Goal: Information Seeking & Learning: Learn about a topic

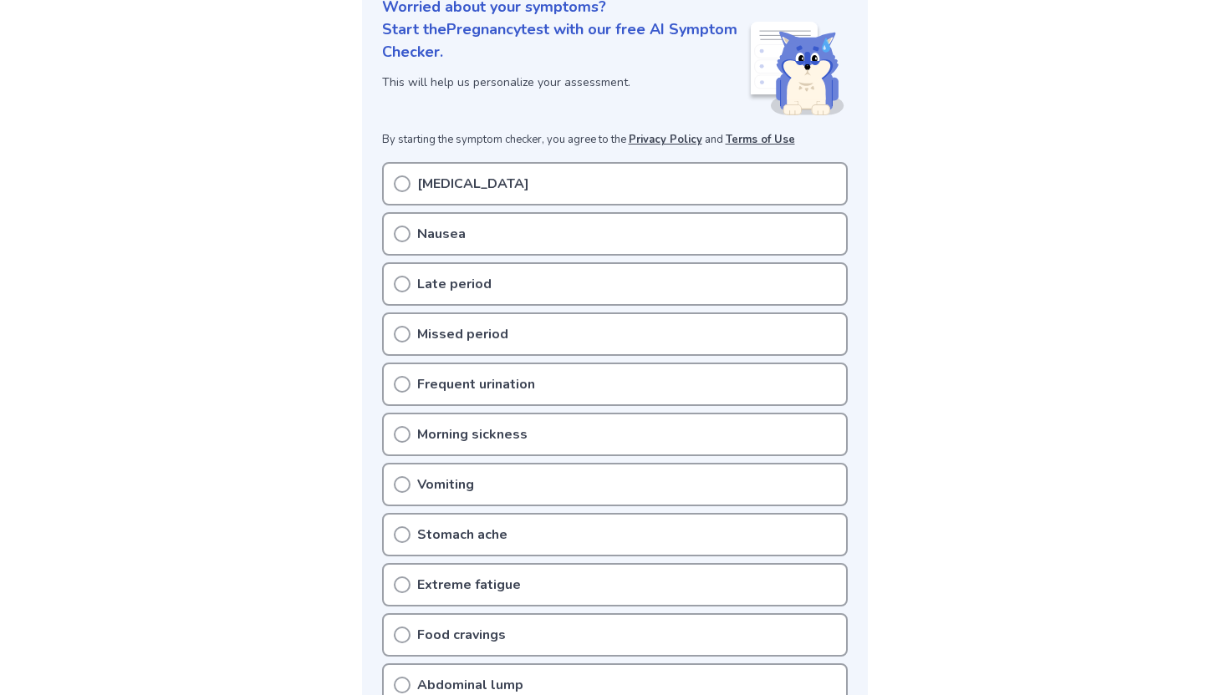
scroll to position [223, 0]
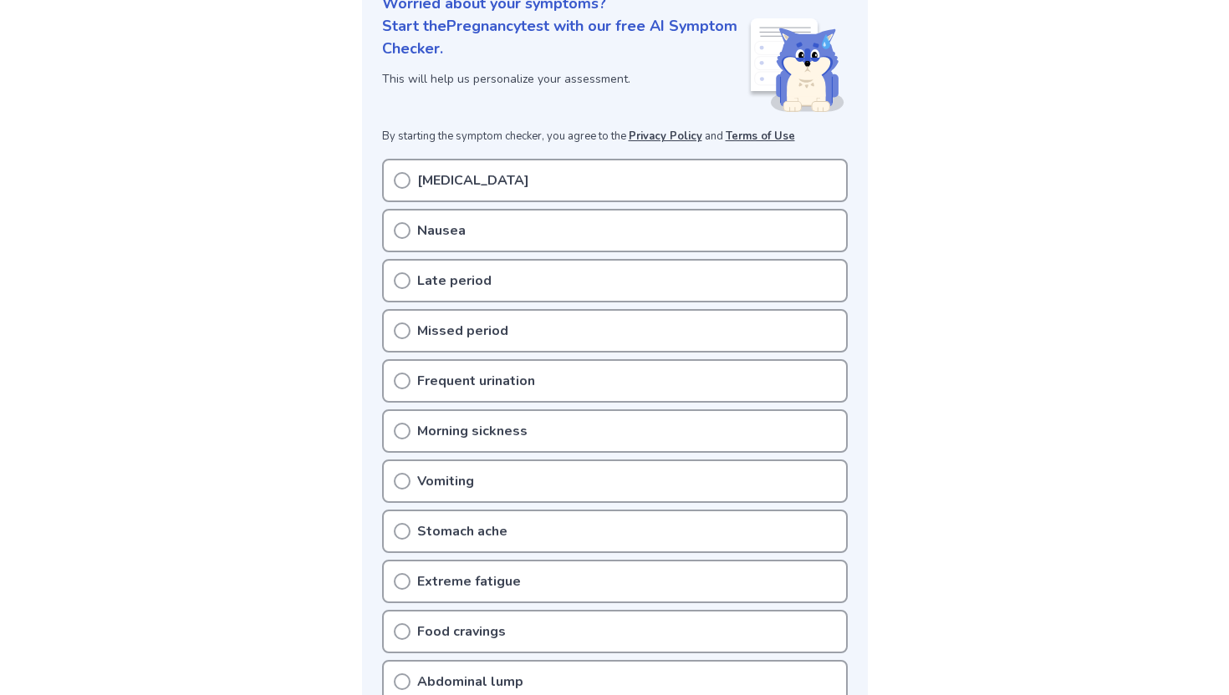
click at [492, 241] on div "Nausea" at bounding box center [615, 230] width 466 height 43
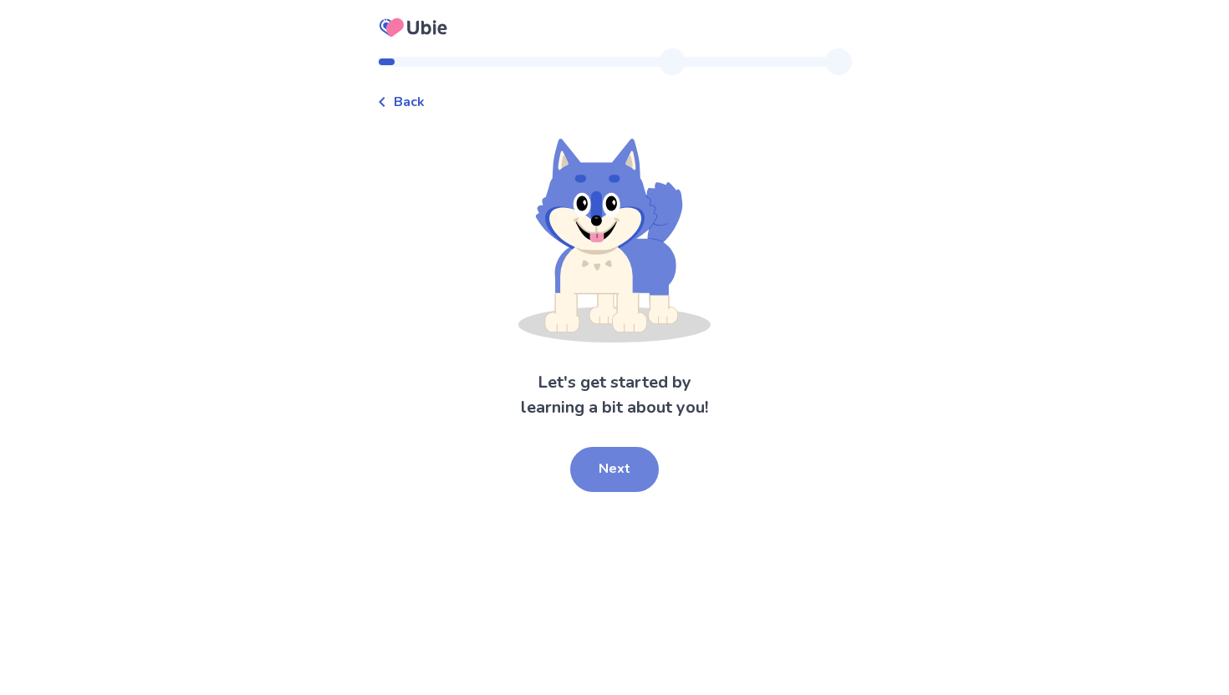
click at [646, 472] on button "Next" at bounding box center [614, 469] width 89 height 45
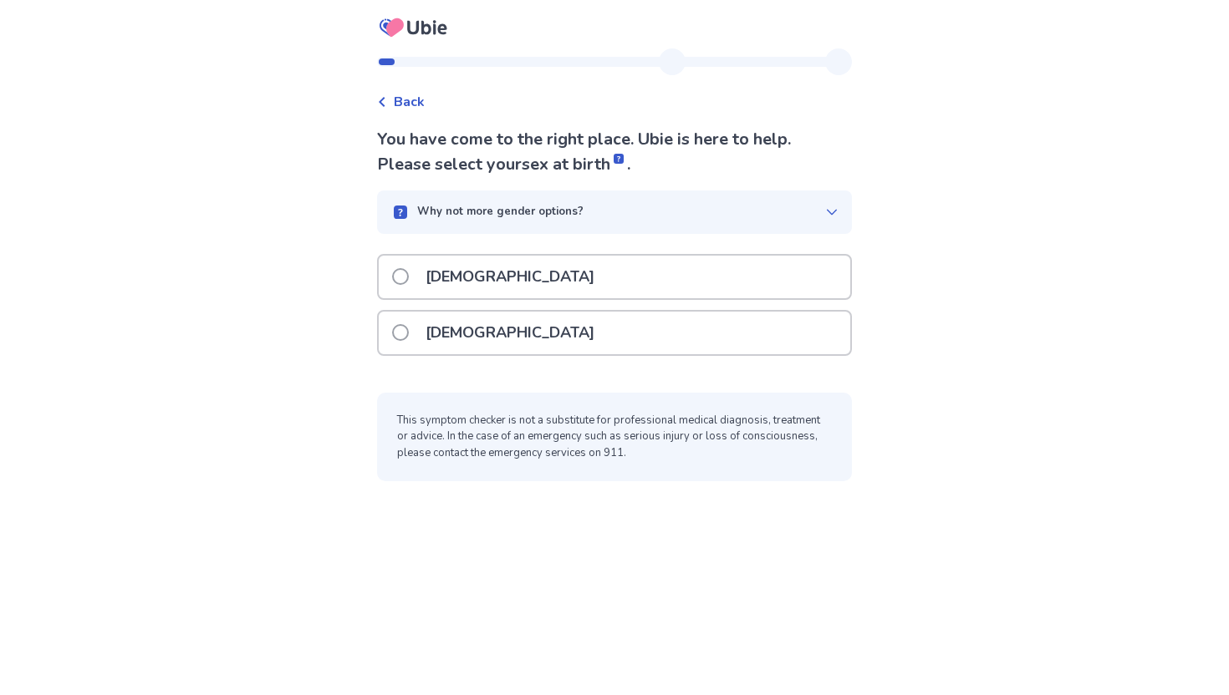
click at [509, 317] on div "Female" at bounding box center [614, 333] width 471 height 43
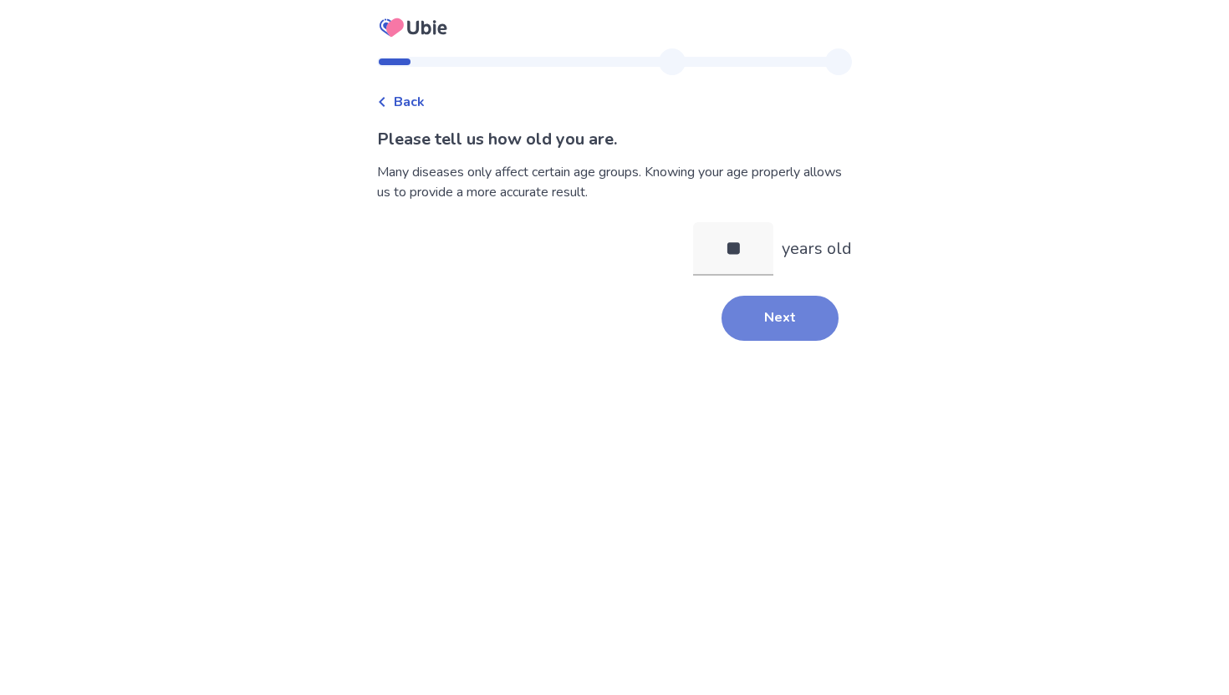
type input "**"
click at [790, 317] on button "Next" at bounding box center [779, 318] width 117 height 45
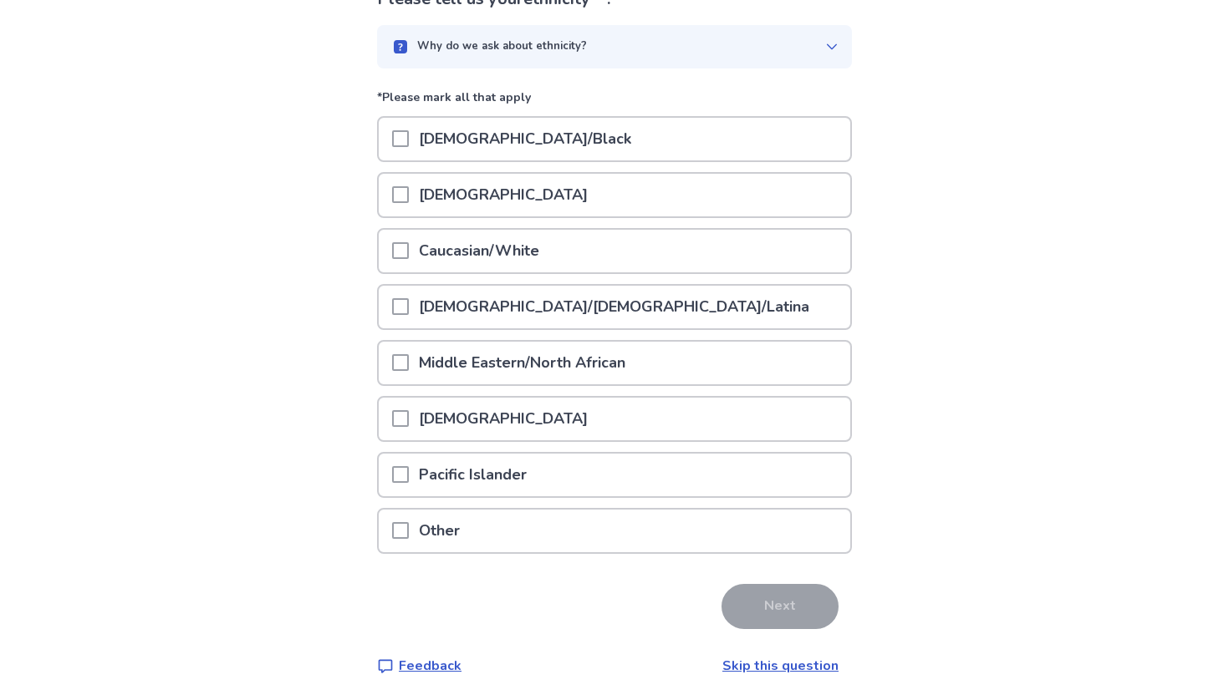
scroll to position [147, 0]
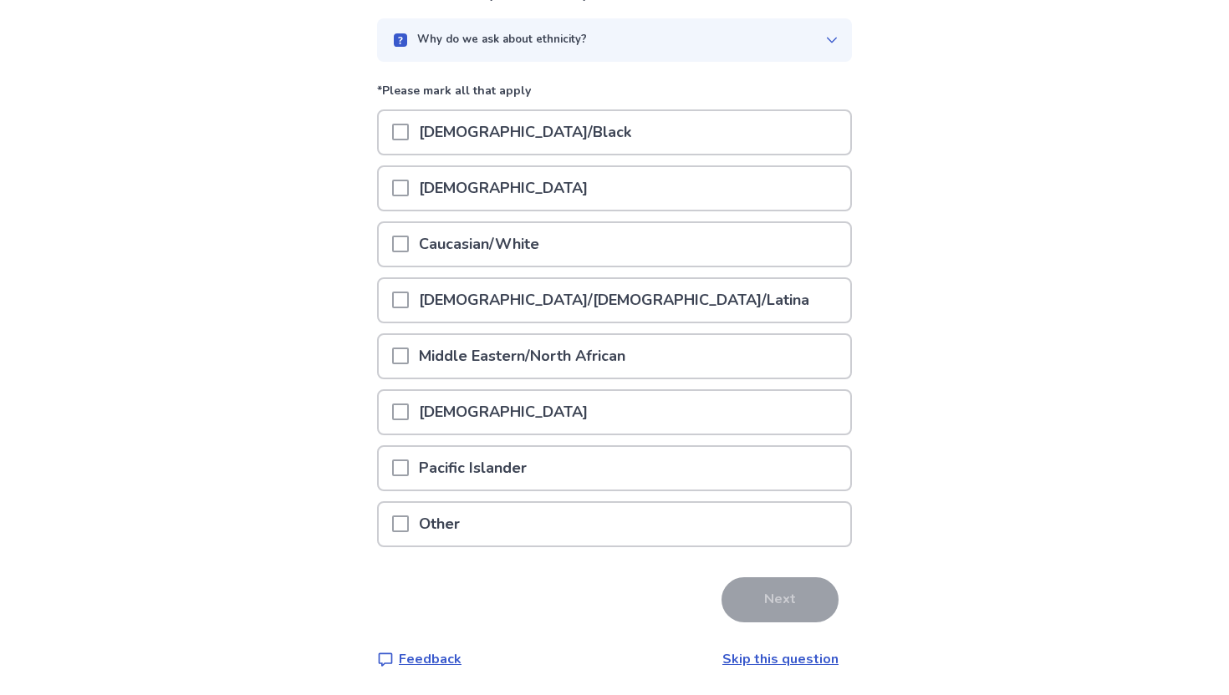
click at [593, 472] on div "Pacific Islander" at bounding box center [614, 468] width 471 height 43
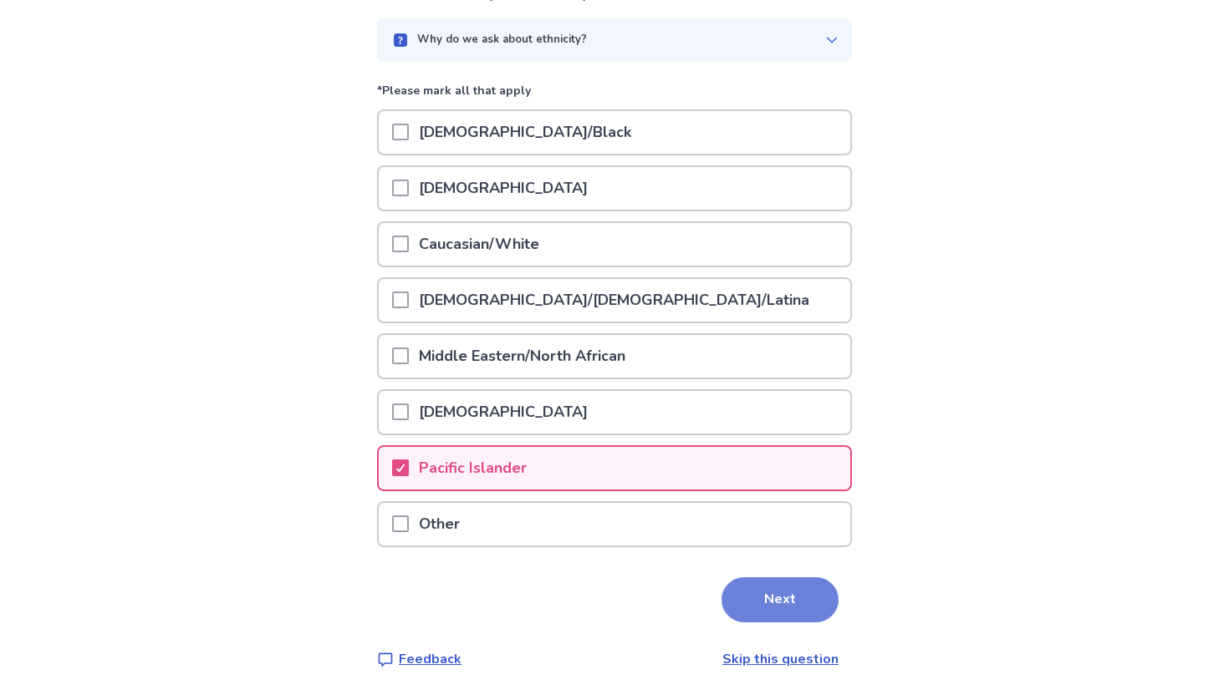
click at [741, 606] on button "Next" at bounding box center [779, 600] width 117 height 45
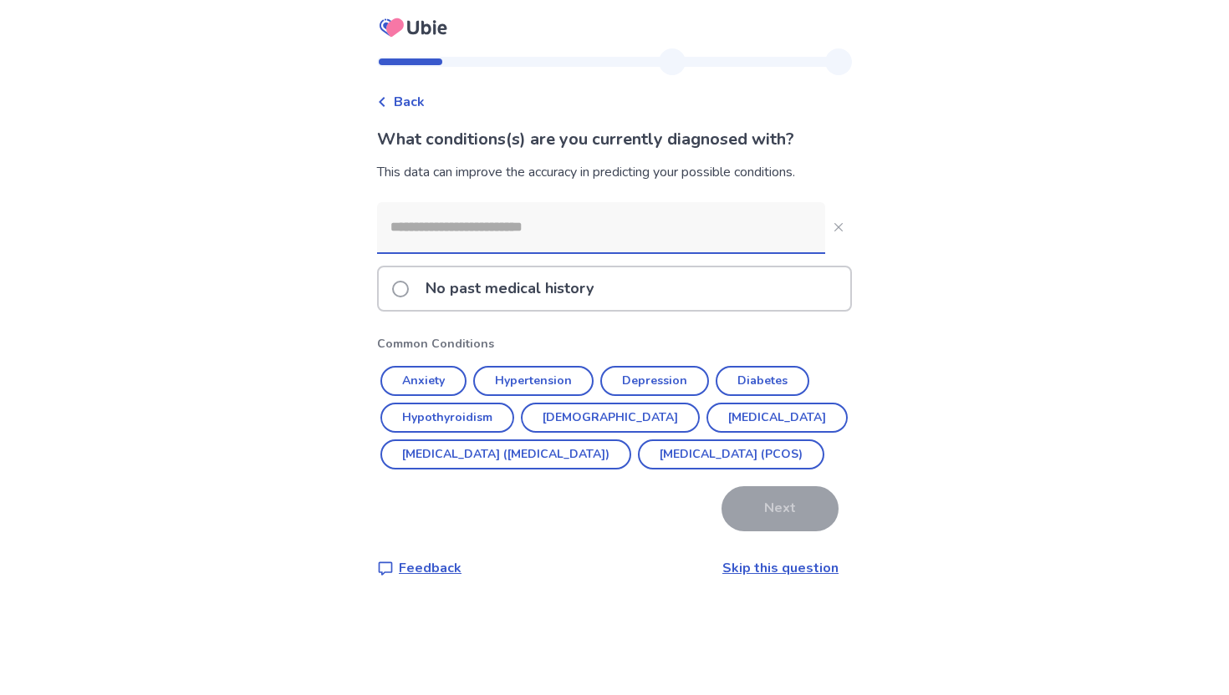
click at [645, 290] on div "No past medical history" at bounding box center [614, 288] width 471 height 43
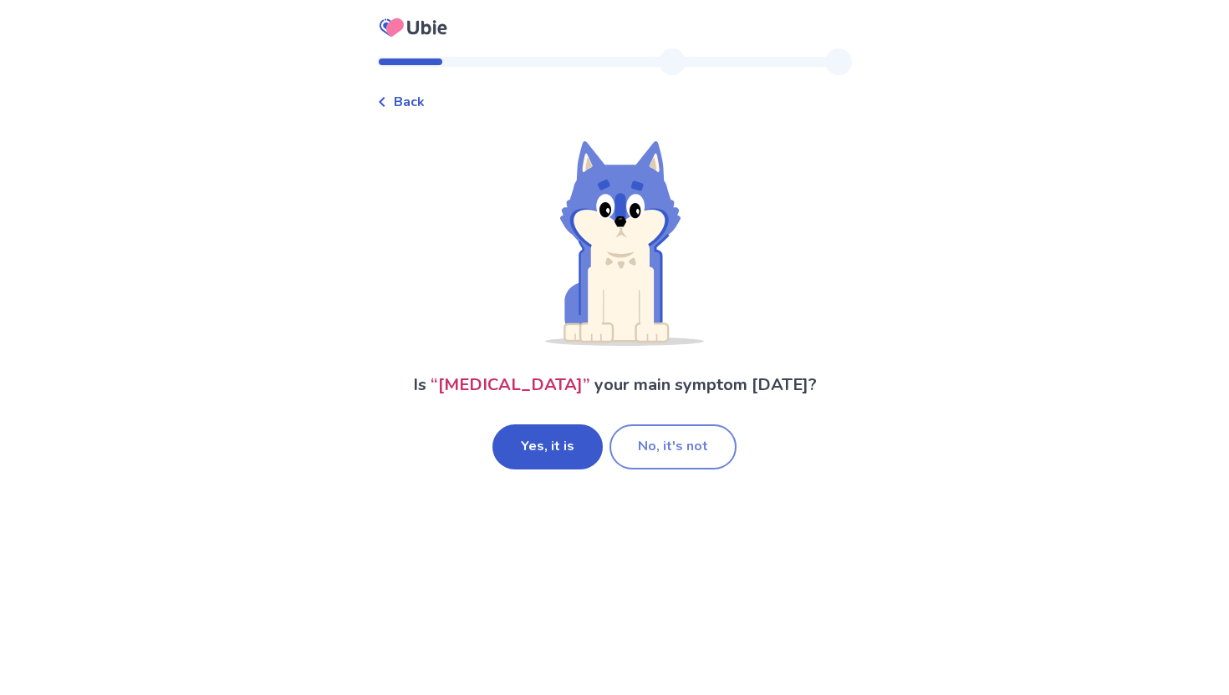
click at [675, 466] on button "No, it's not" at bounding box center [672, 447] width 127 height 45
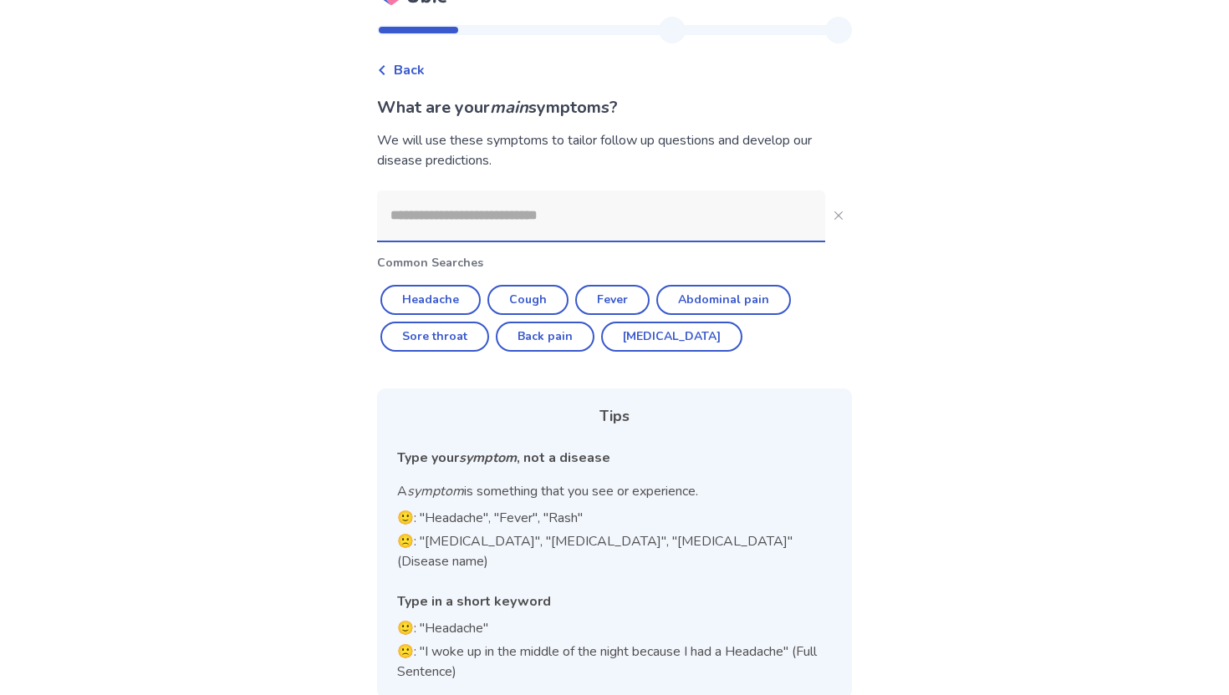
scroll to position [35, 0]
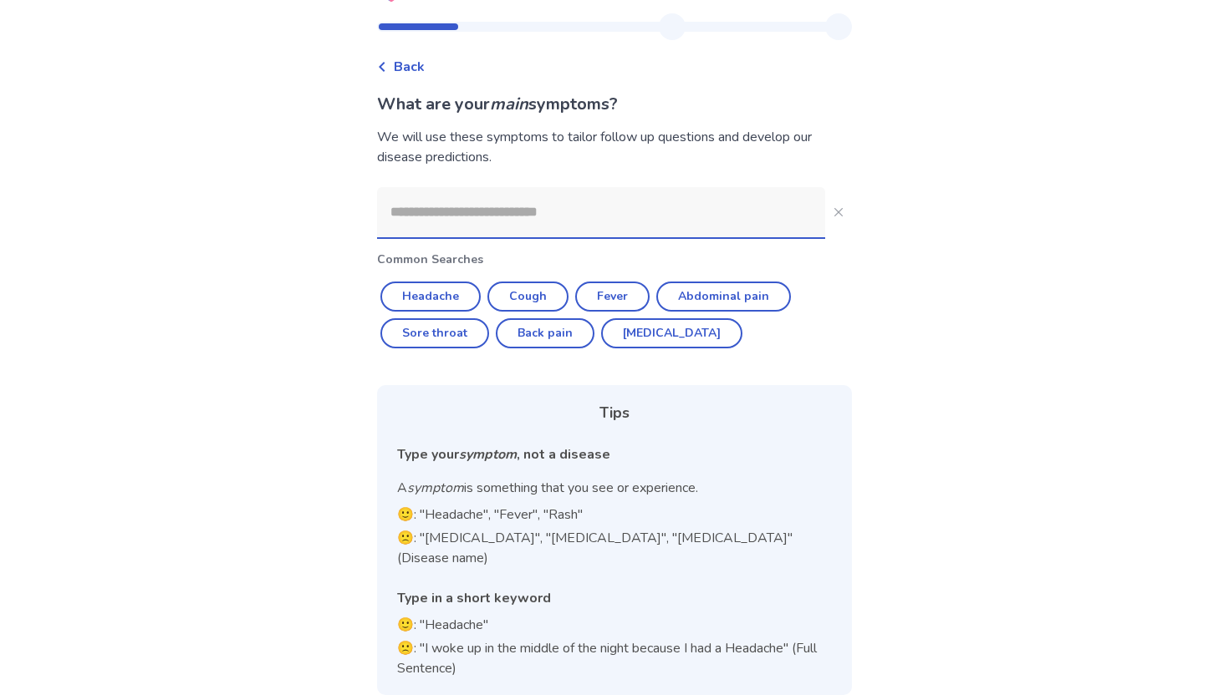
click at [674, 218] on input at bounding box center [601, 212] width 448 height 50
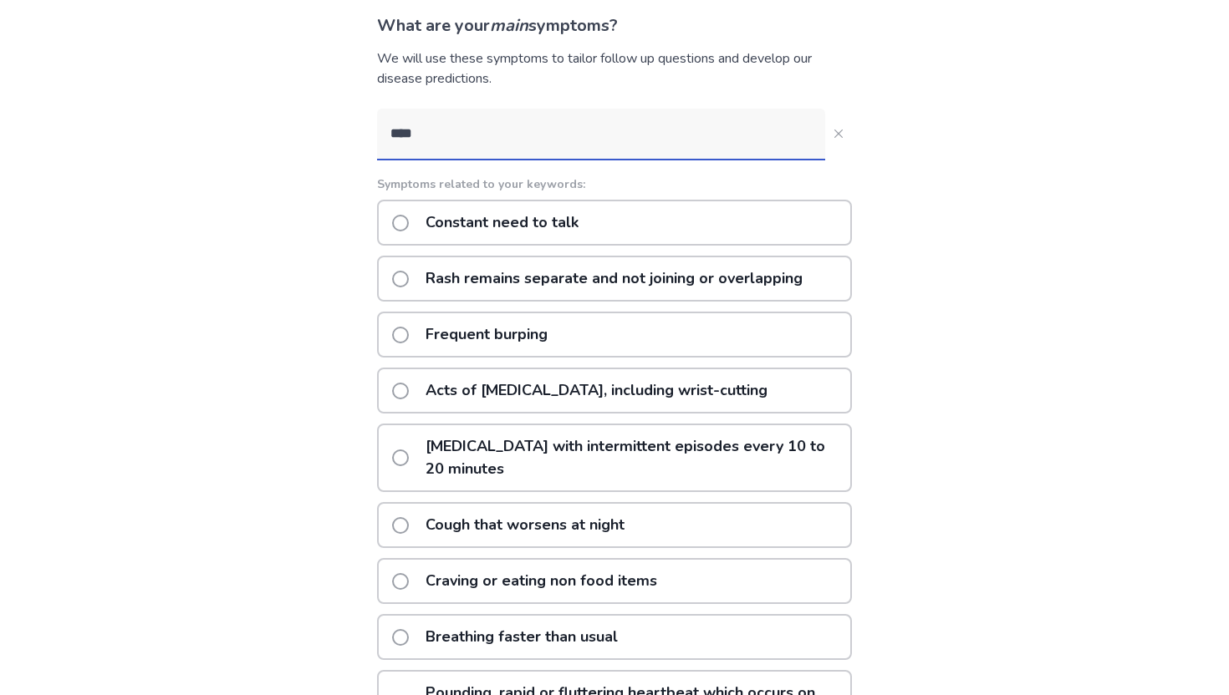
scroll to position [0, 0]
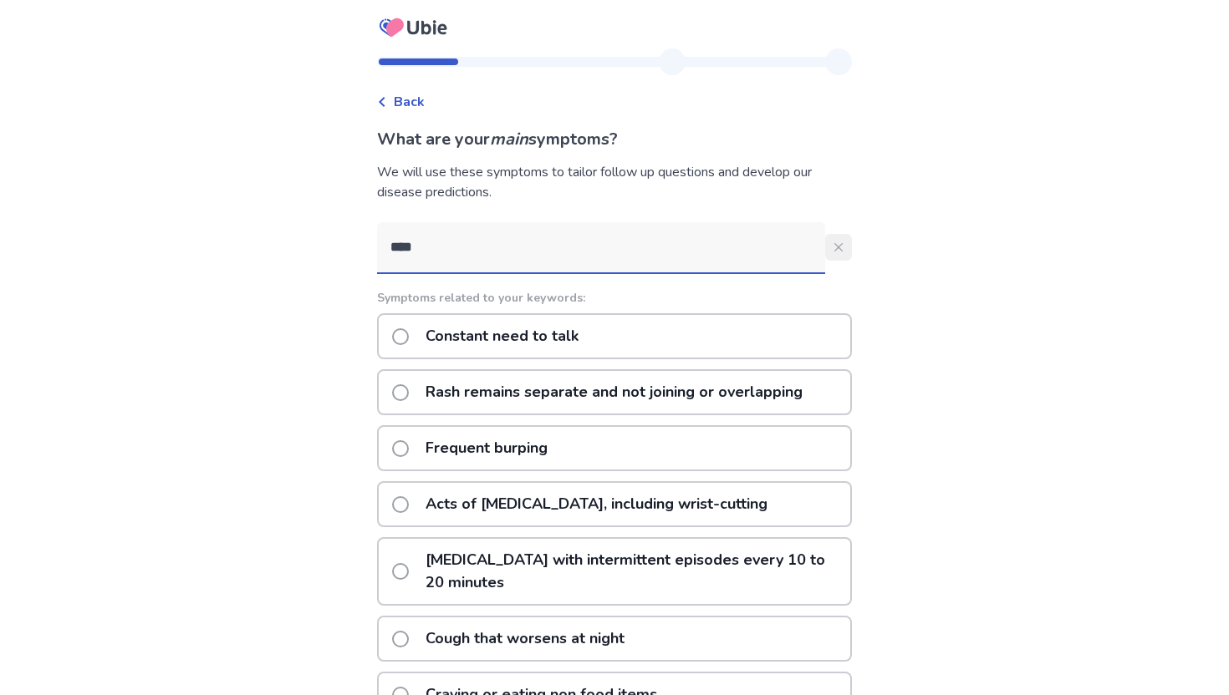
type input "****"
click at [825, 252] on button "****" at bounding box center [838, 247] width 27 height 27
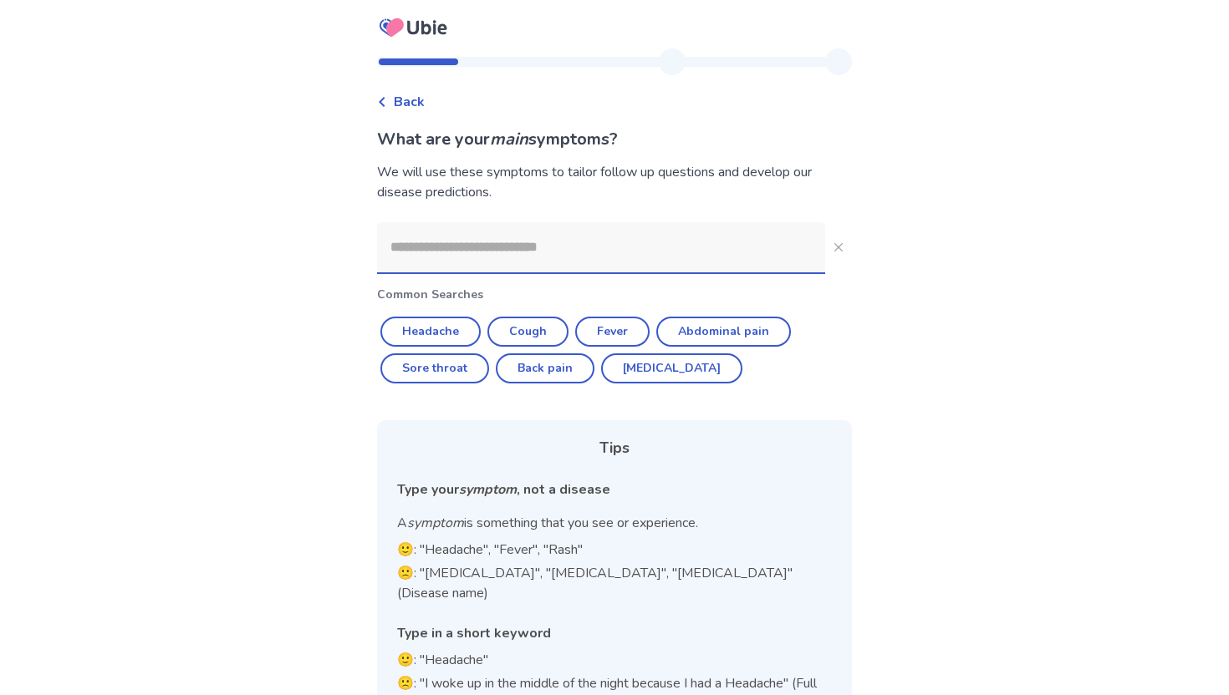
click at [649, 231] on input at bounding box center [601, 247] width 448 height 50
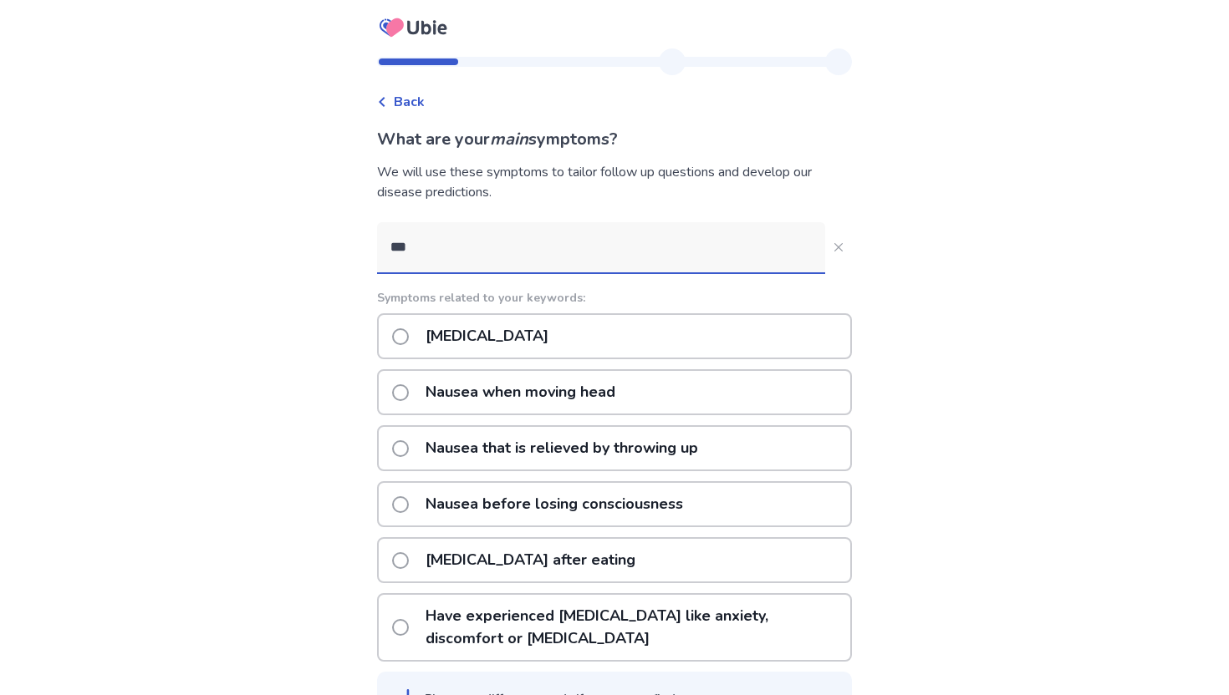
scroll to position [51, 0]
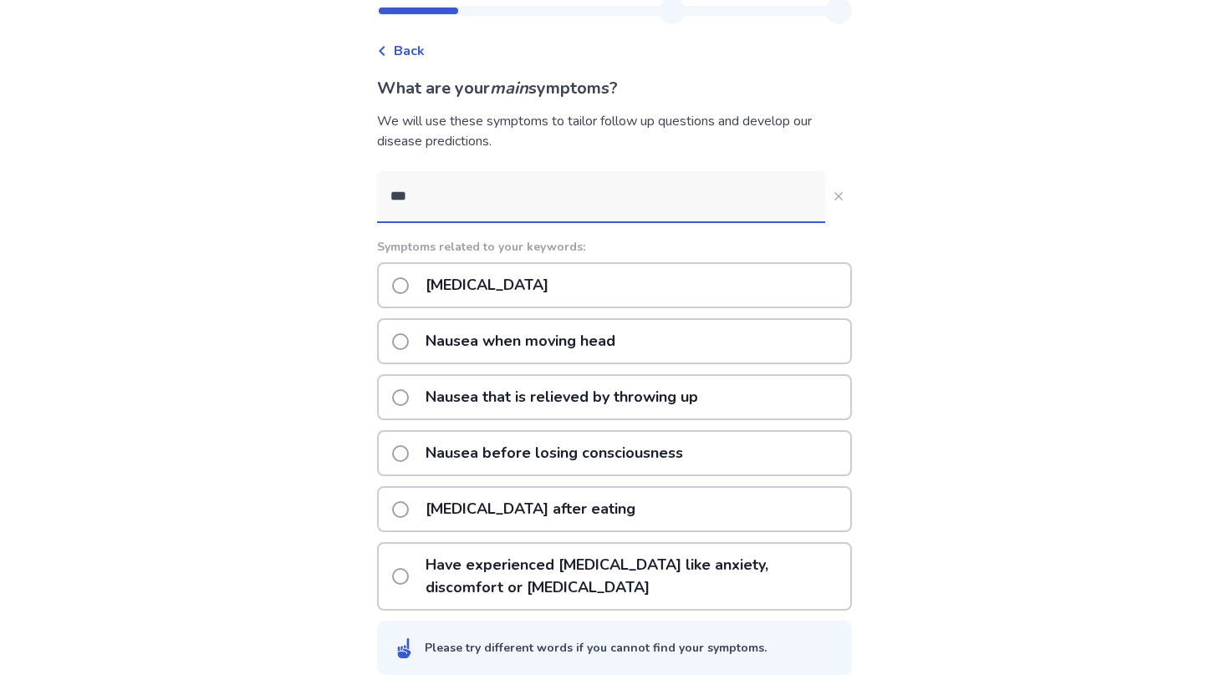
type input "***"
click at [583, 280] on div "Nausea or vomiting" at bounding box center [614, 285] width 475 height 46
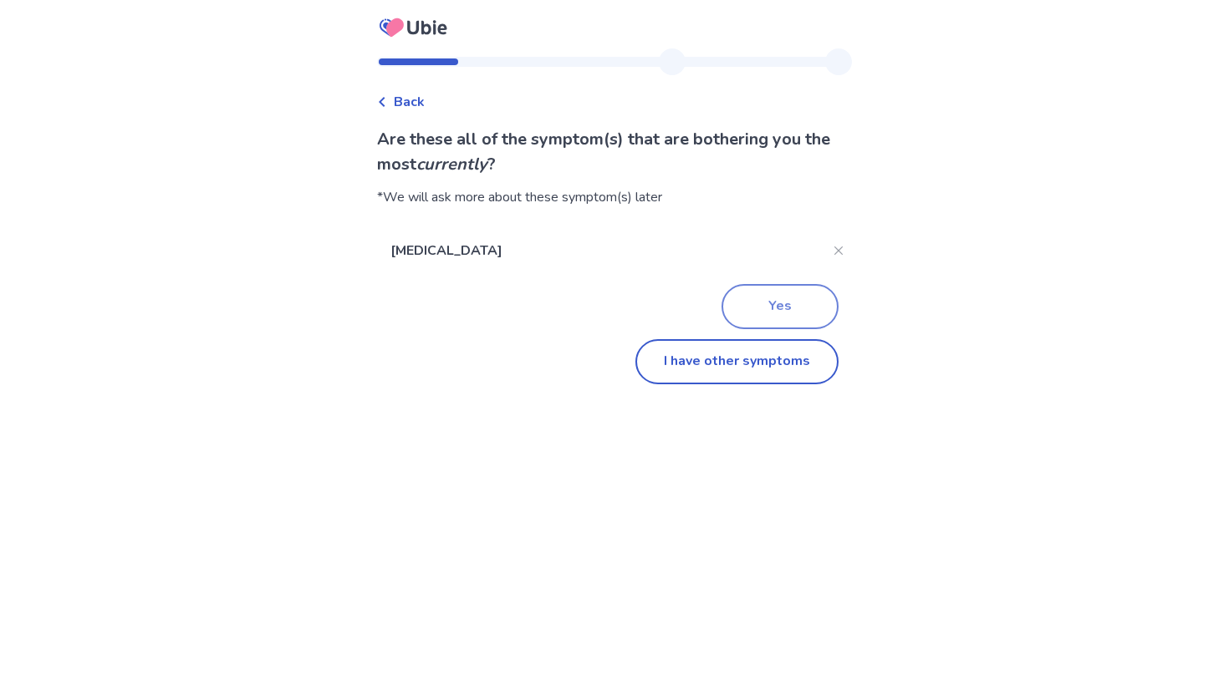
click at [756, 309] on button "Yes" at bounding box center [779, 306] width 117 height 45
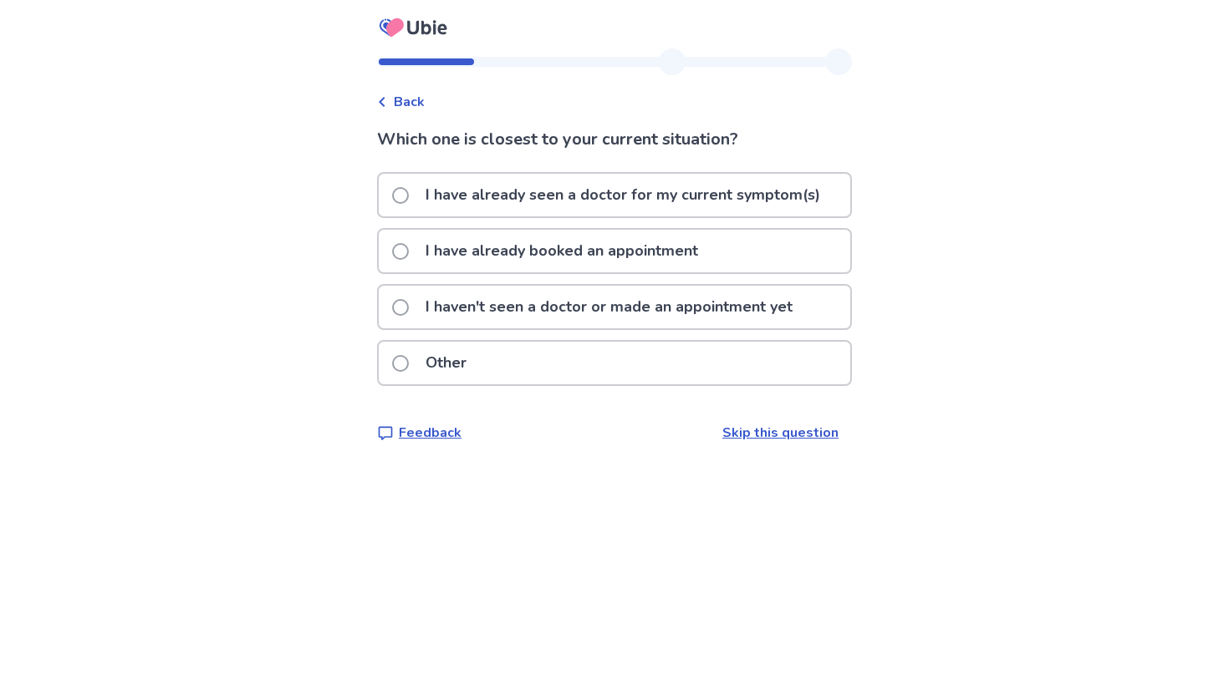
click at [677, 308] on p "I haven't seen a doctor or made an appointment yet" at bounding box center [608, 307] width 387 height 43
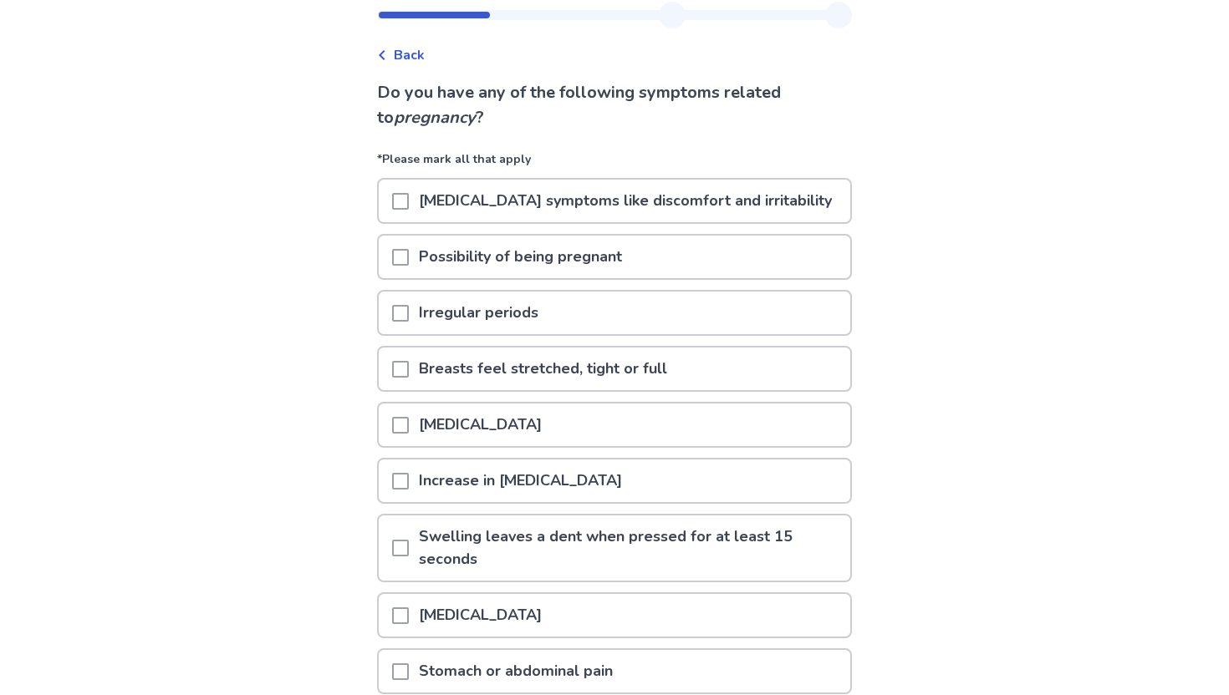
scroll to position [48, 0]
click at [693, 311] on div "Irregular periods" at bounding box center [614, 311] width 471 height 43
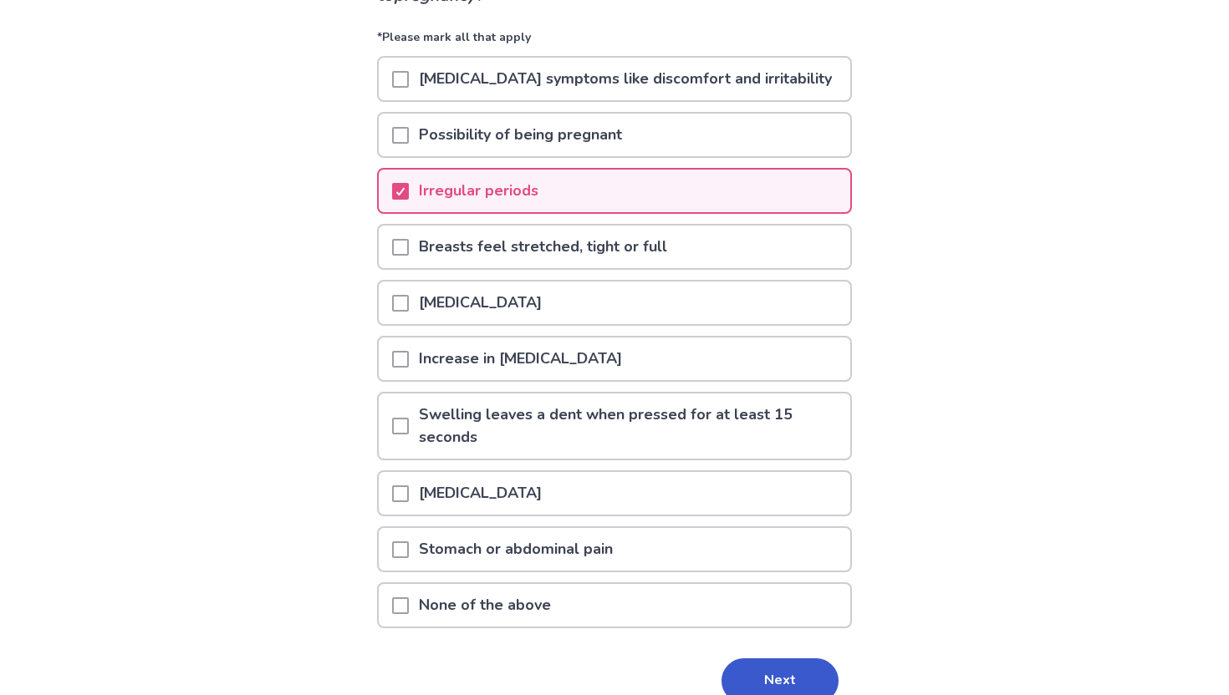
scroll to position [182, 0]
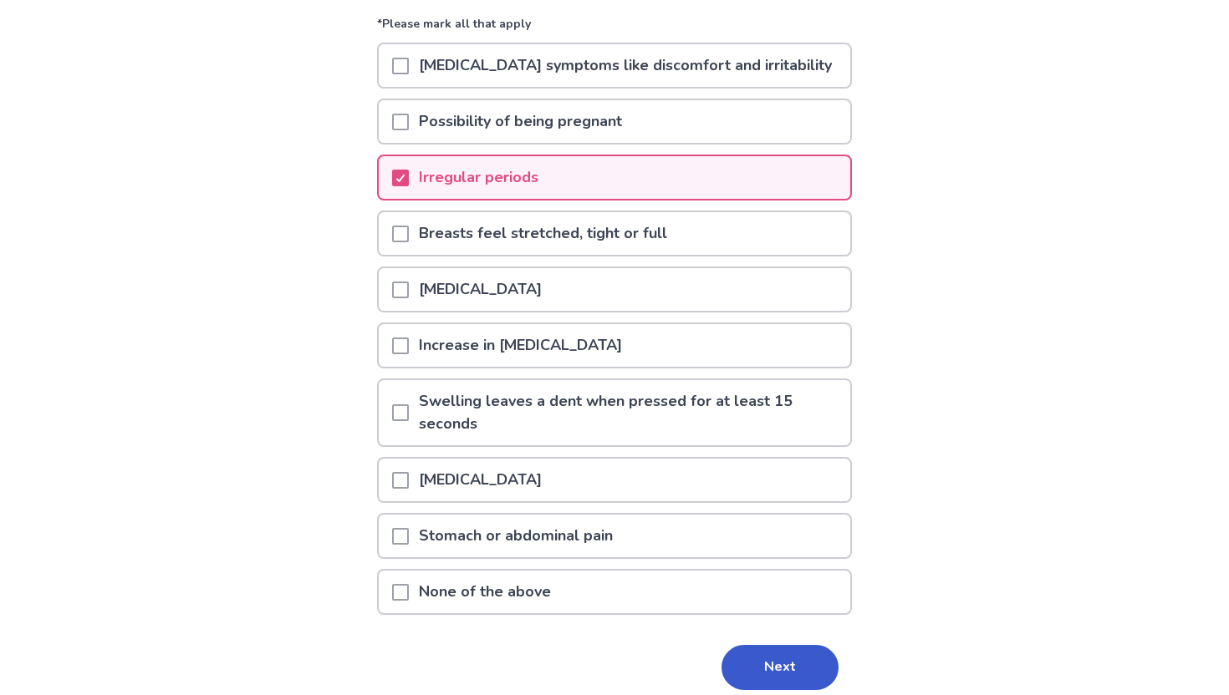
click at [656, 297] on div "[MEDICAL_DATA]" at bounding box center [614, 289] width 471 height 43
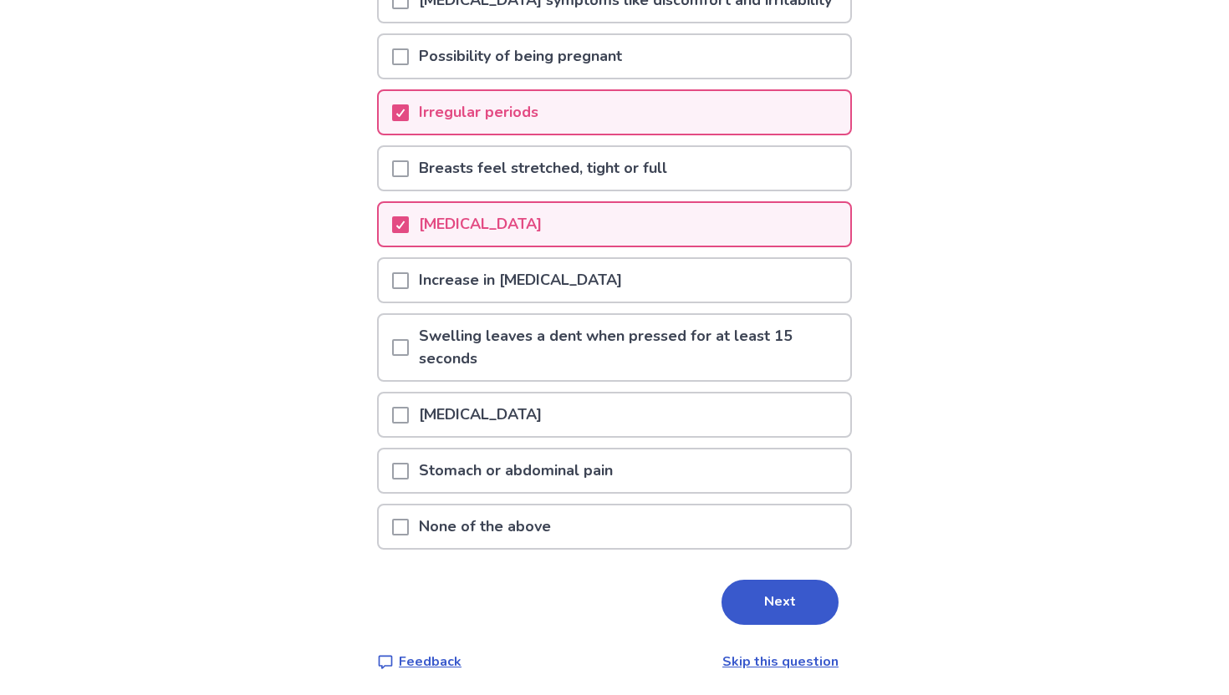
scroll to position [251, 0]
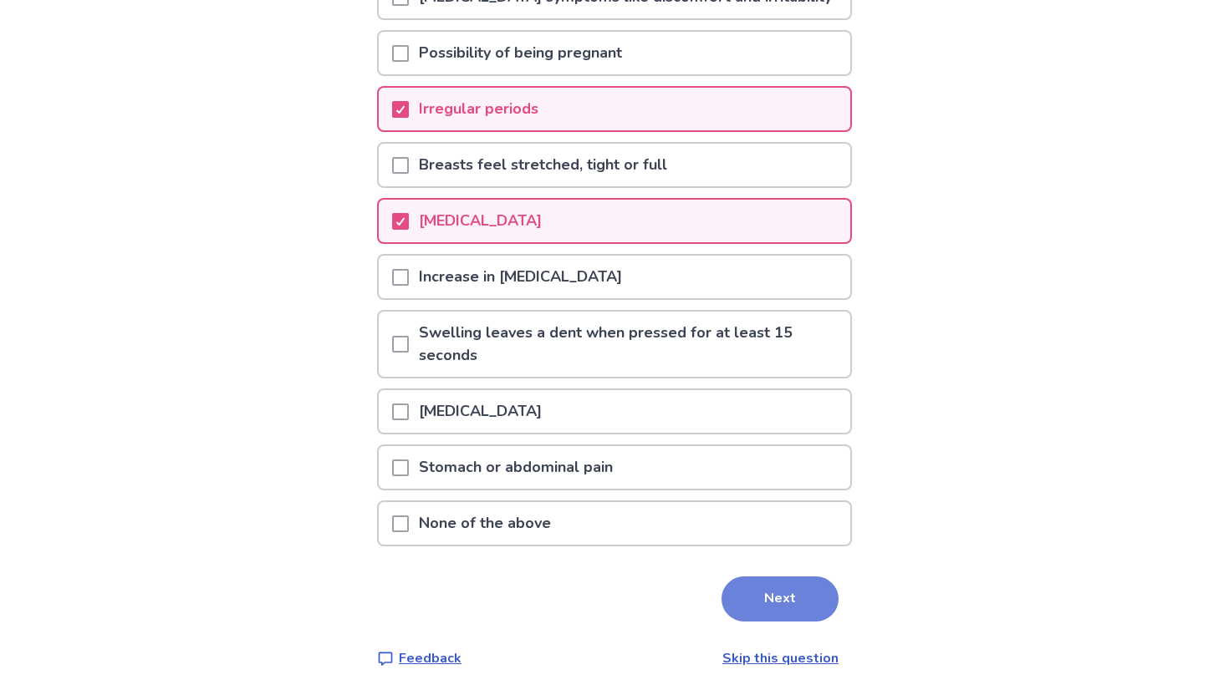
click at [757, 586] on button "Next" at bounding box center [779, 599] width 117 height 45
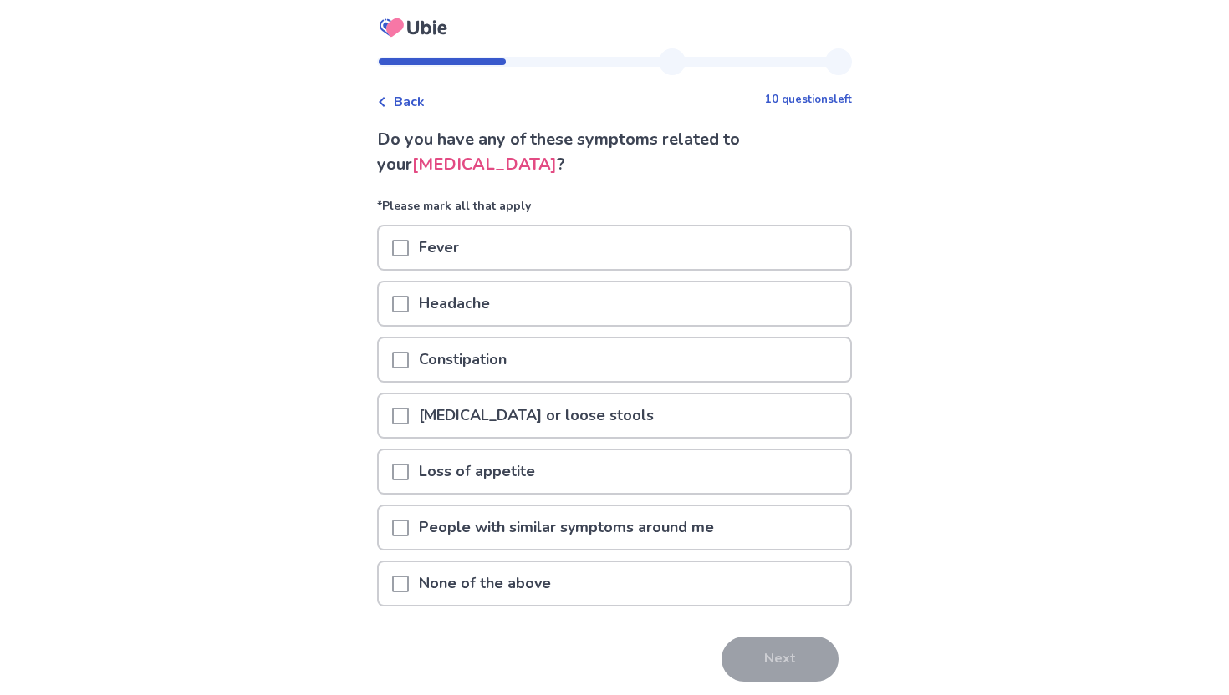
click at [605, 585] on div "None of the above" at bounding box center [614, 583] width 471 height 43
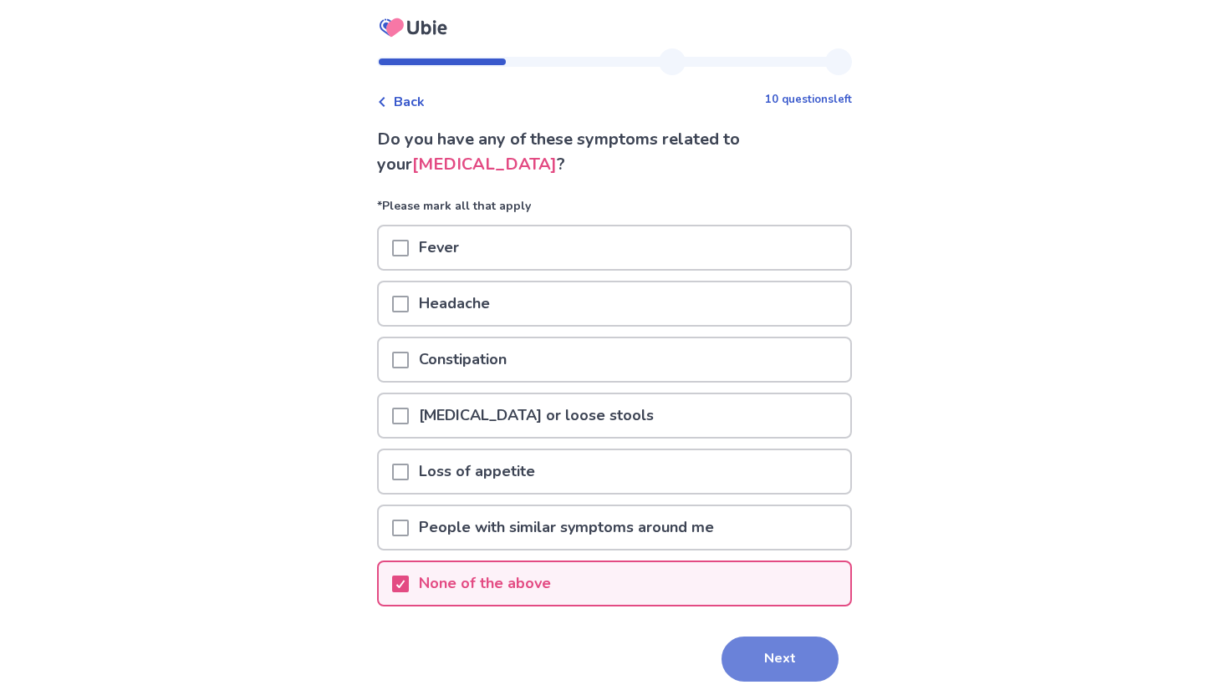
click at [739, 644] on button "Next" at bounding box center [779, 659] width 117 height 45
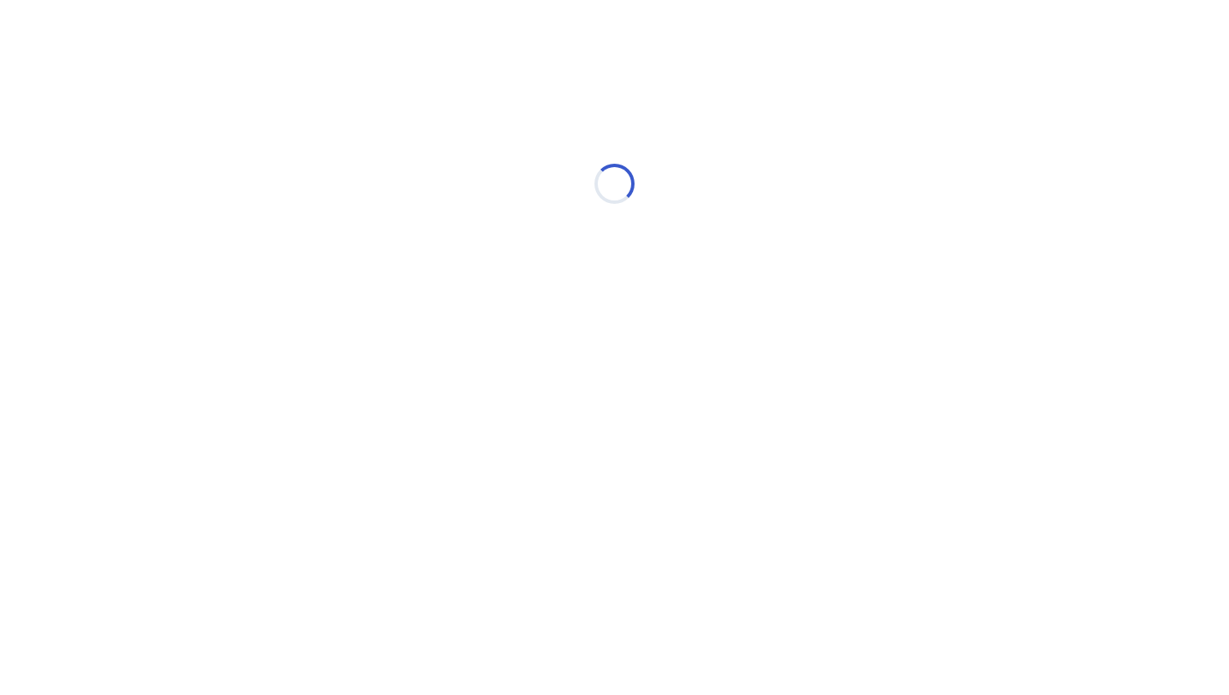
select select "*"
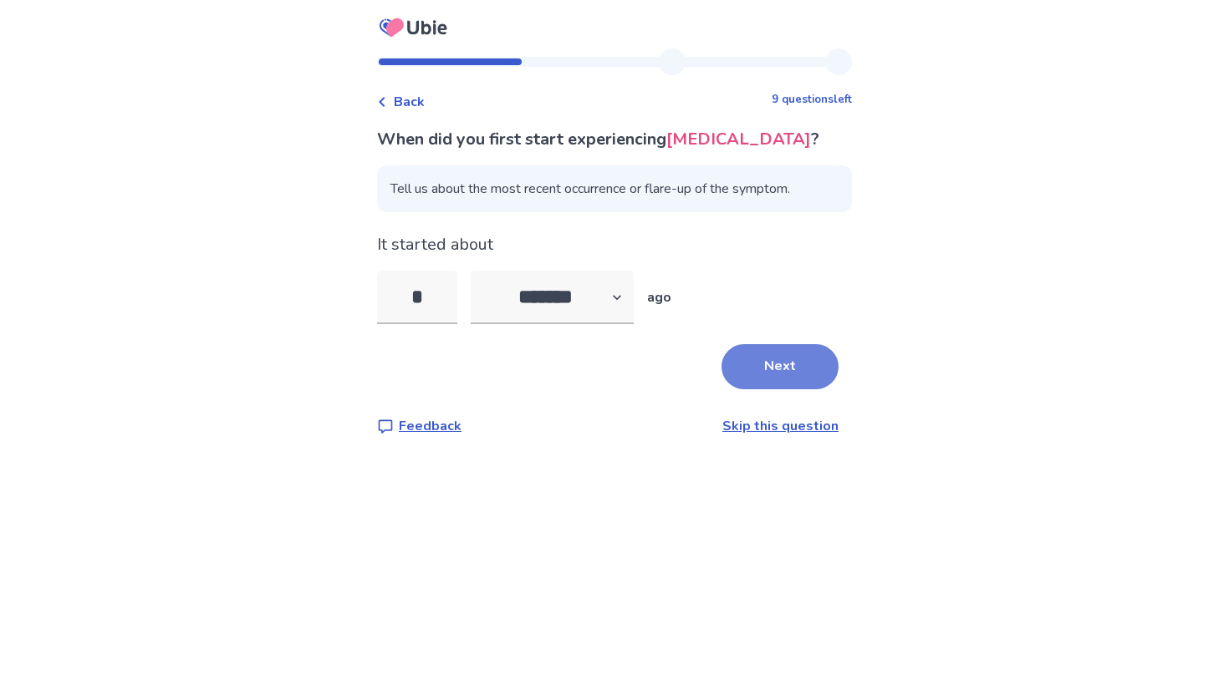
type input "*"
click at [767, 385] on button "Next" at bounding box center [779, 366] width 117 height 45
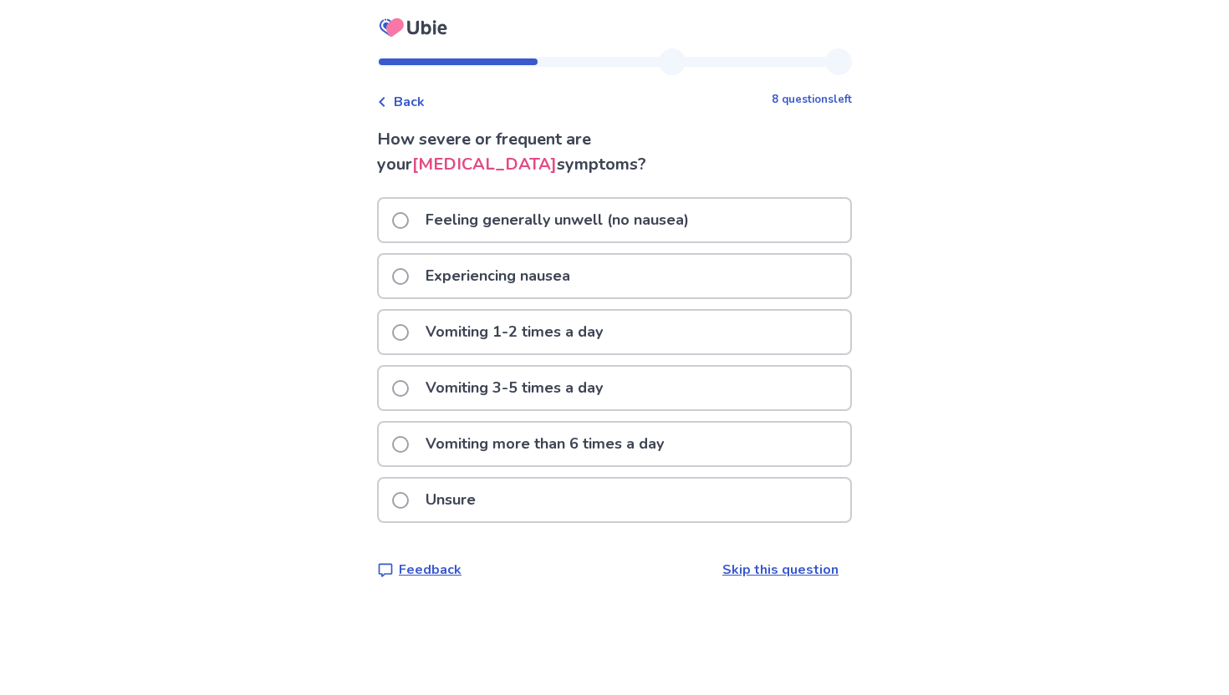
click at [726, 222] on div "Feeling generally unwell (no nausea)" at bounding box center [614, 220] width 471 height 43
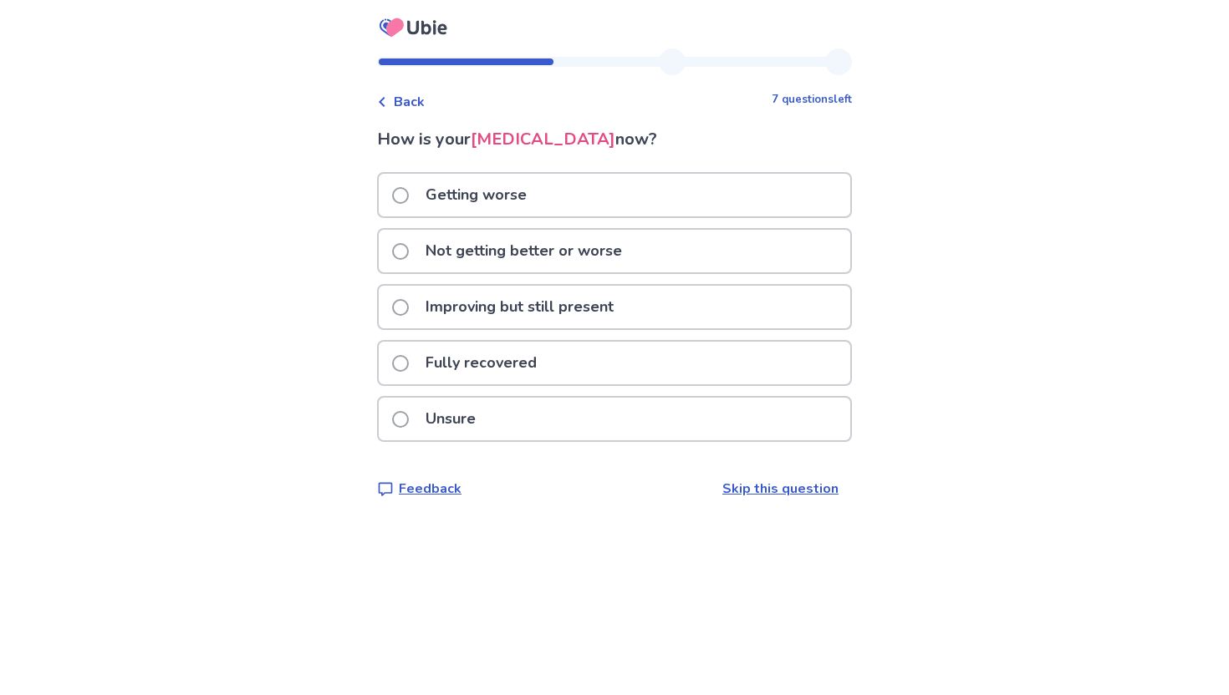
click at [571, 425] on div "Unsure" at bounding box center [614, 419] width 471 height 43
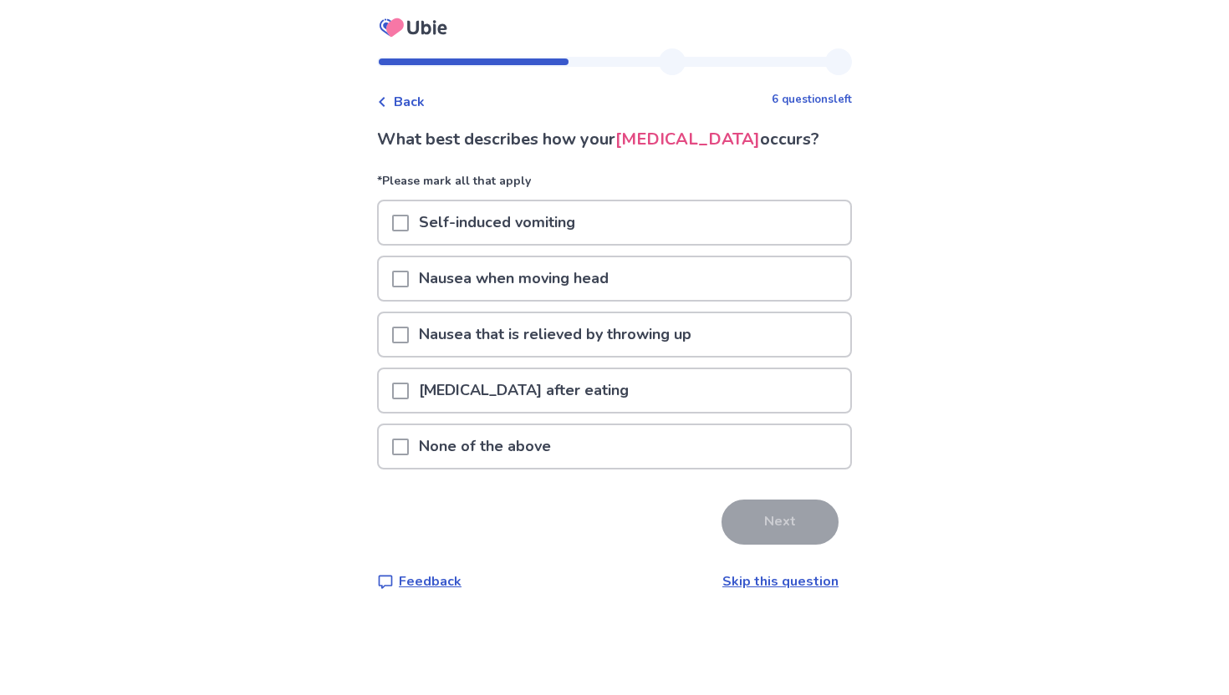
click at [591, 439] on div "None of the above" at bounding box center [614, 446] width 471 height 43
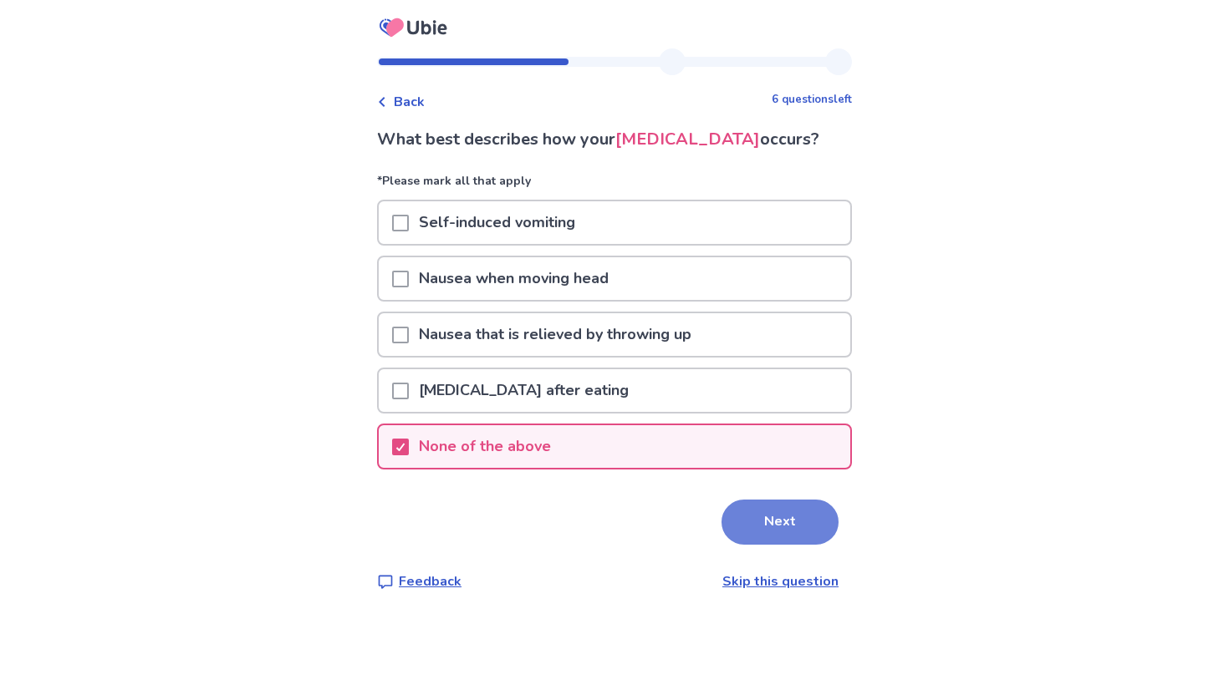
click at [746, 527] on button "Next" at bounding box center [779, 522] width 117 height 45
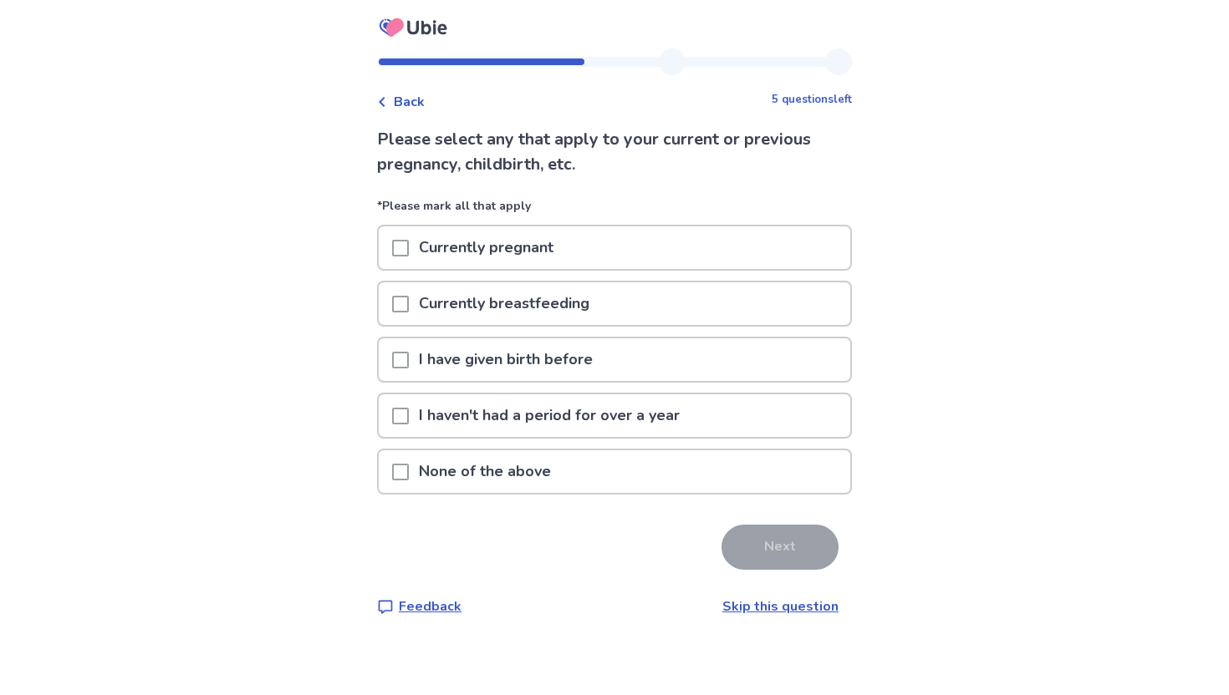
click at [656, 473] on div "None of the above" at bounding box center [614, 471] width 471 height 43
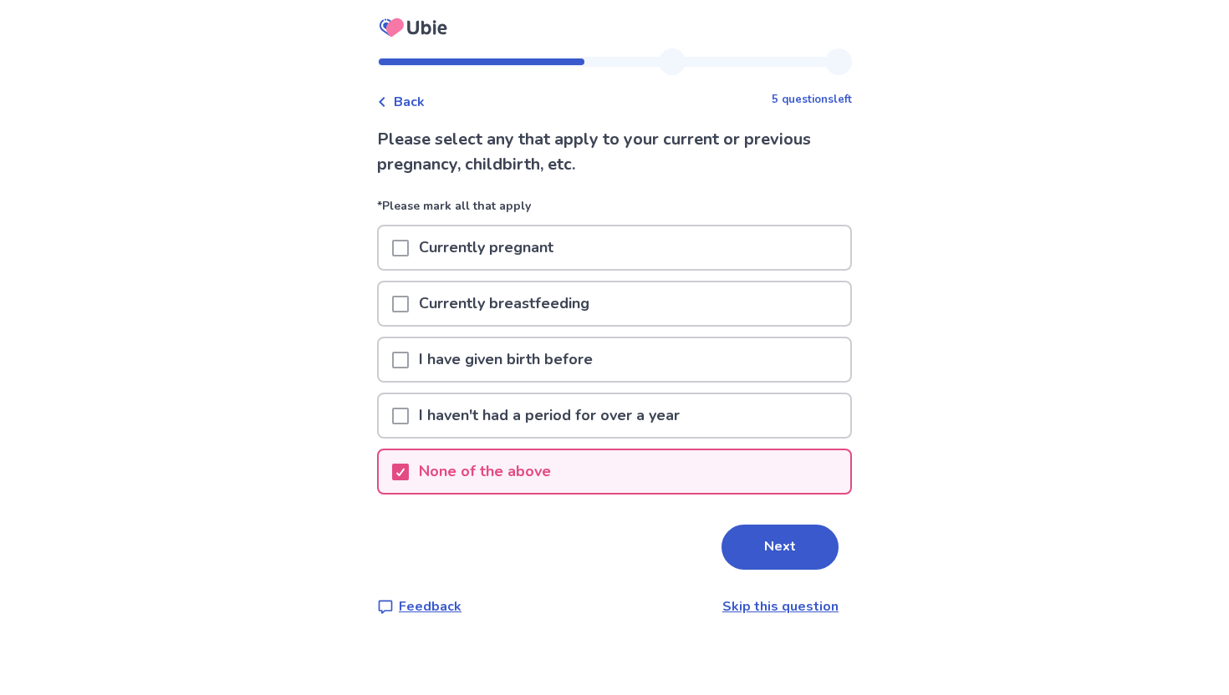
click at [736, 523] on div "Please select any that apply to your current or previous pregnancy, childbirth,…" at bounding box center [614, 372] width 475 height 490
click at [743, 532] on button "Next" at bounding box center [779, 547] width 117 height 45
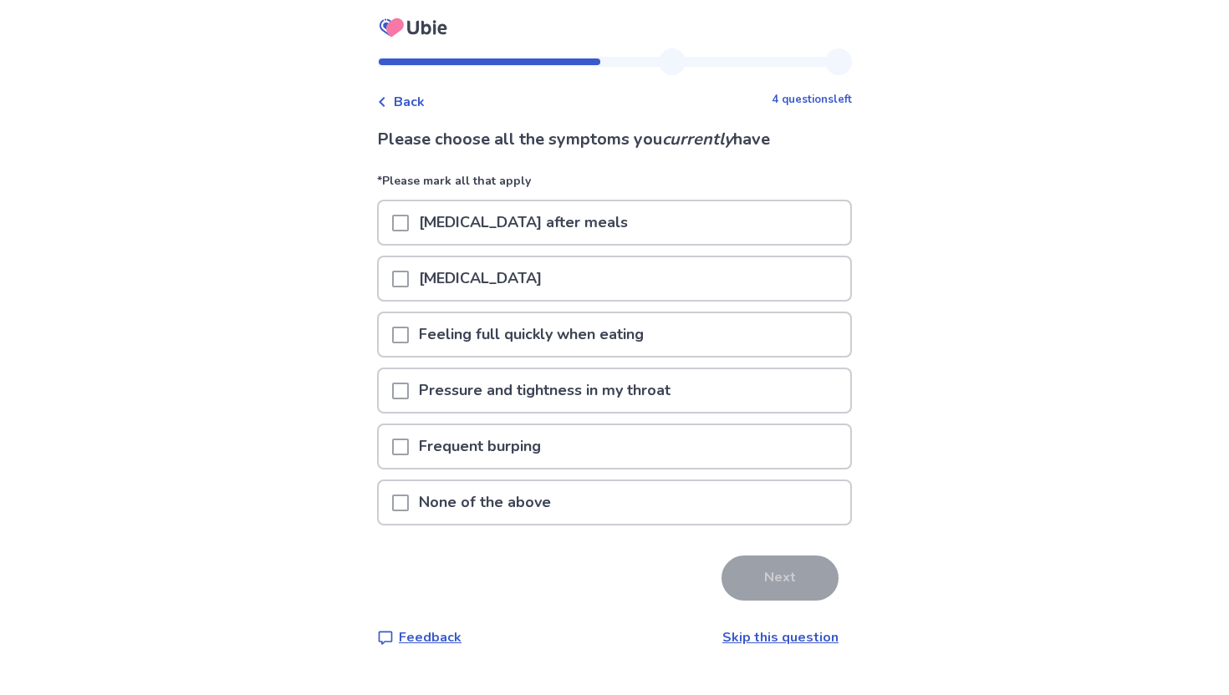
click at [669, 217] on div "Abdominal bloating after meals" at bounding box center [614, 222] width 471 height 43
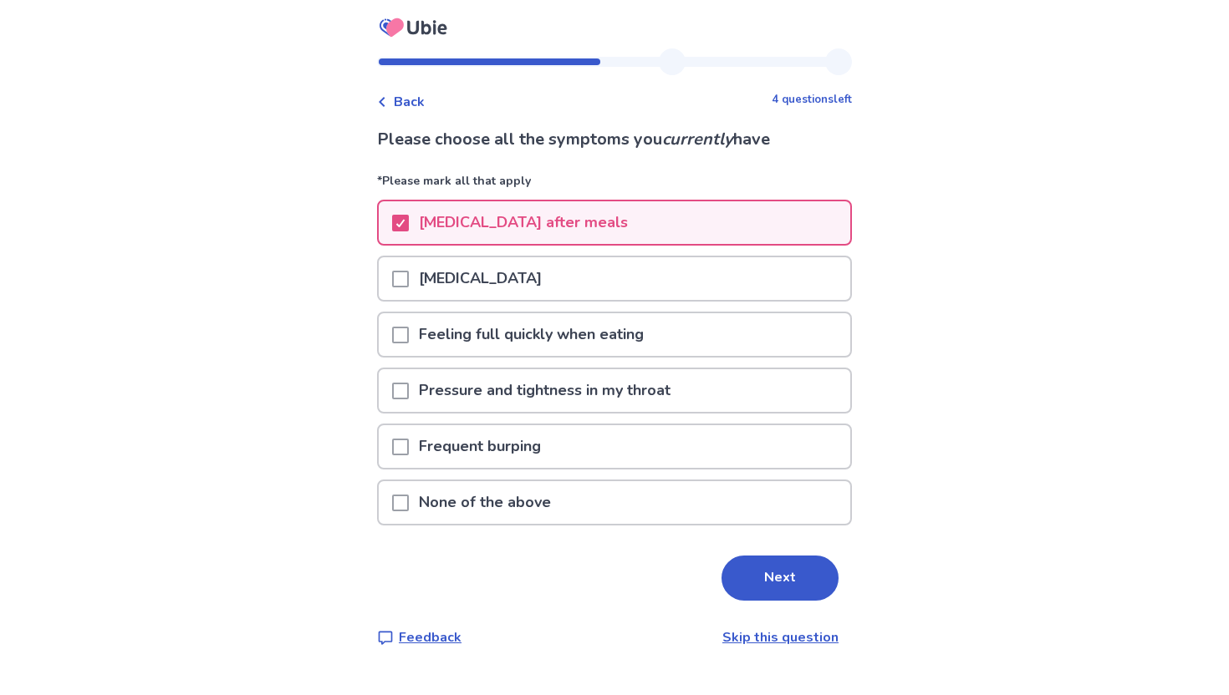
click at [624, 286] on div "Menstrual cramps" at bounding box center [614, 278] width 471 height 43
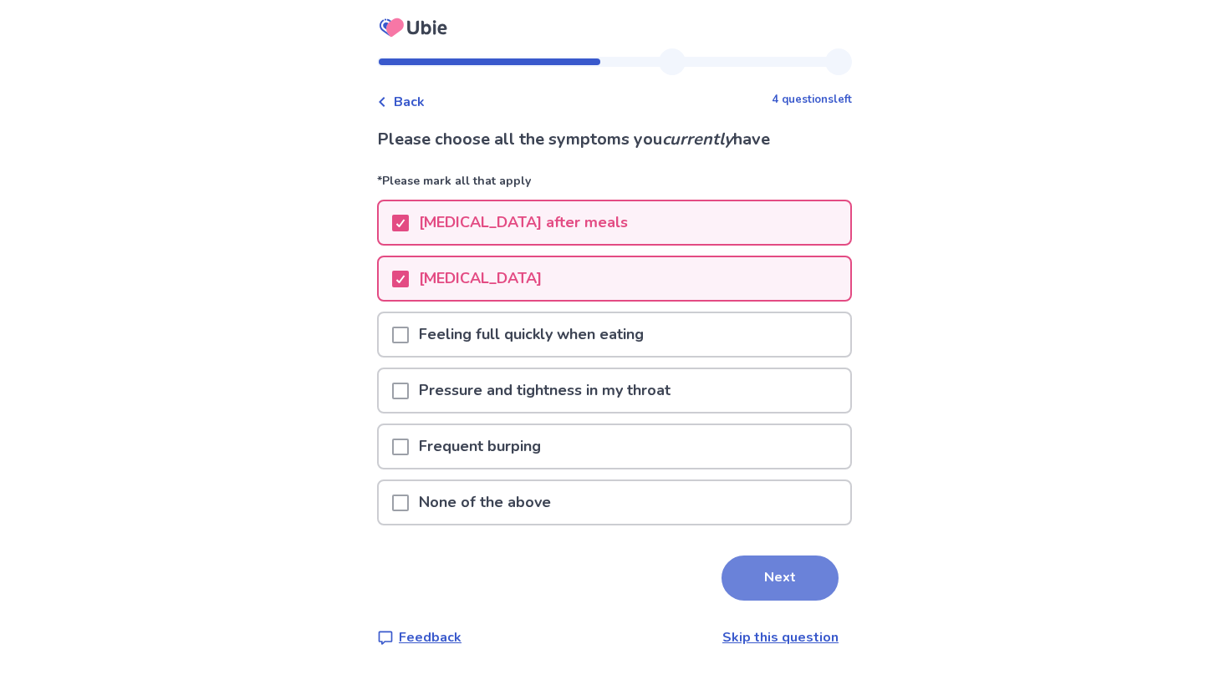
click at [802, 573] on button "Next" at bounding box center [779, 578] width 117 height 45
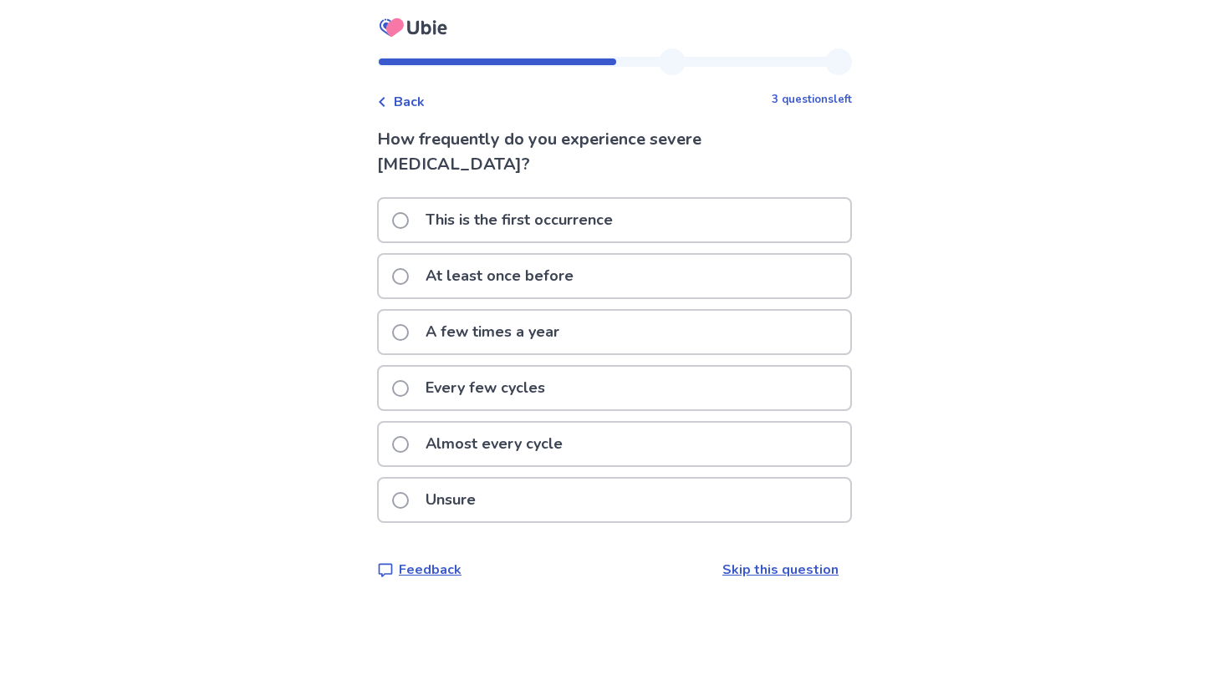
click at [697, 400] on div "Every few cycles" at bounding box center [614, 388] width 471 height 43
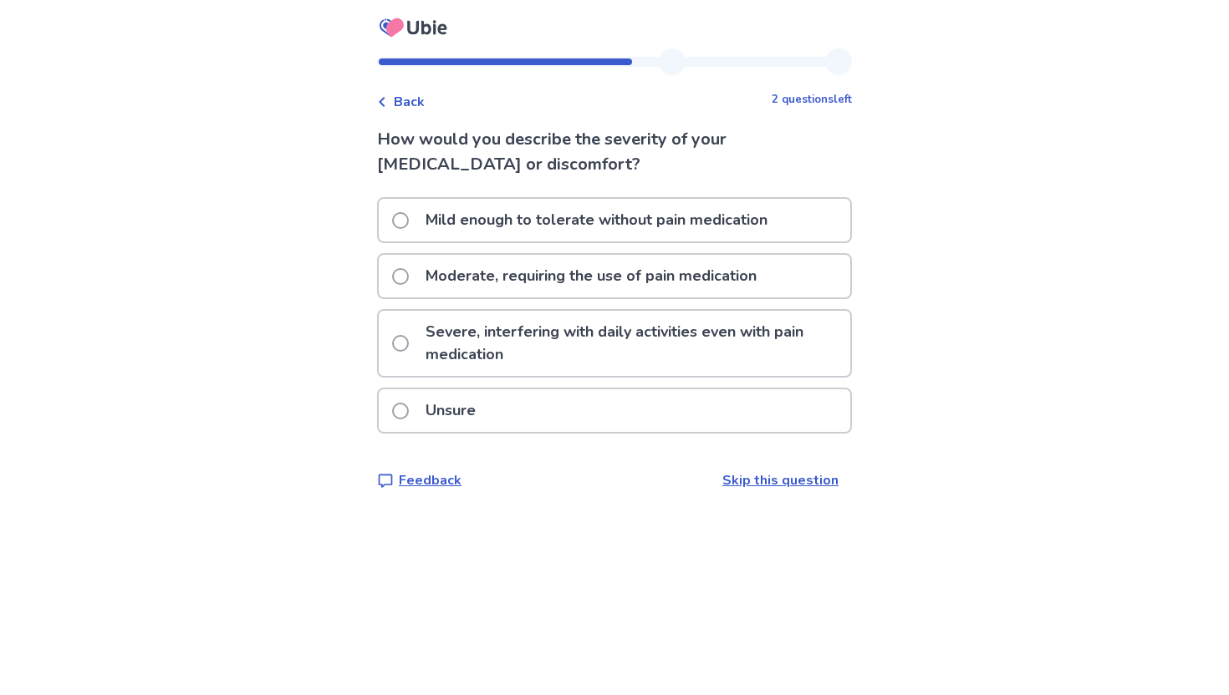
click at [743, 235] on p "Mild enough to tolerate without pain medication" at bounding box center [596, 220] width 362 height 43
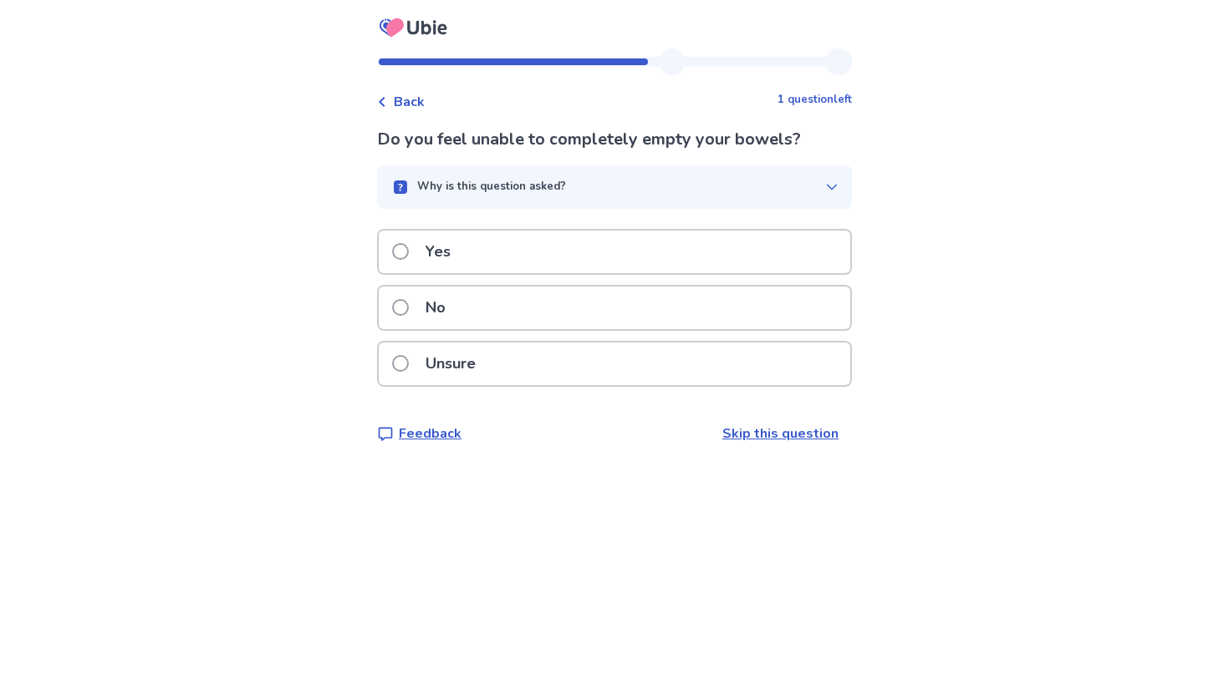
click at [689, 316] on div "No" at bounding box center [614, 308] width 471 height 43
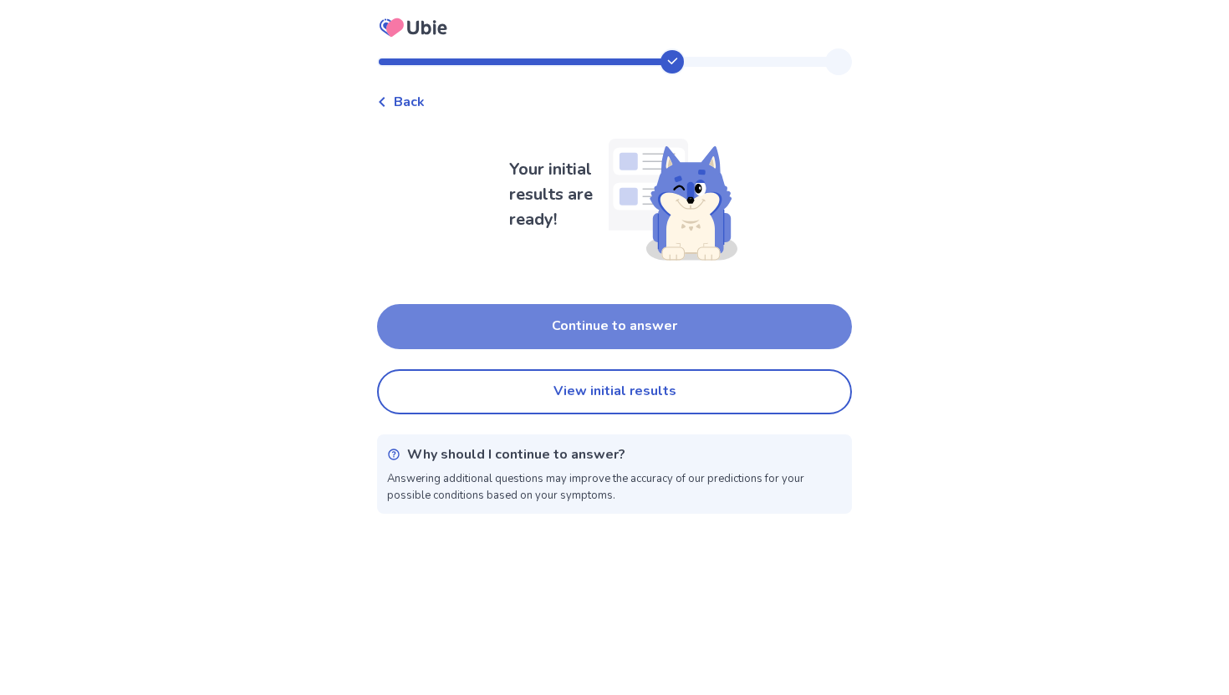
click at [690, 311] on button "Continue to answer" at bounding box center [614, 326] width 475 height 45
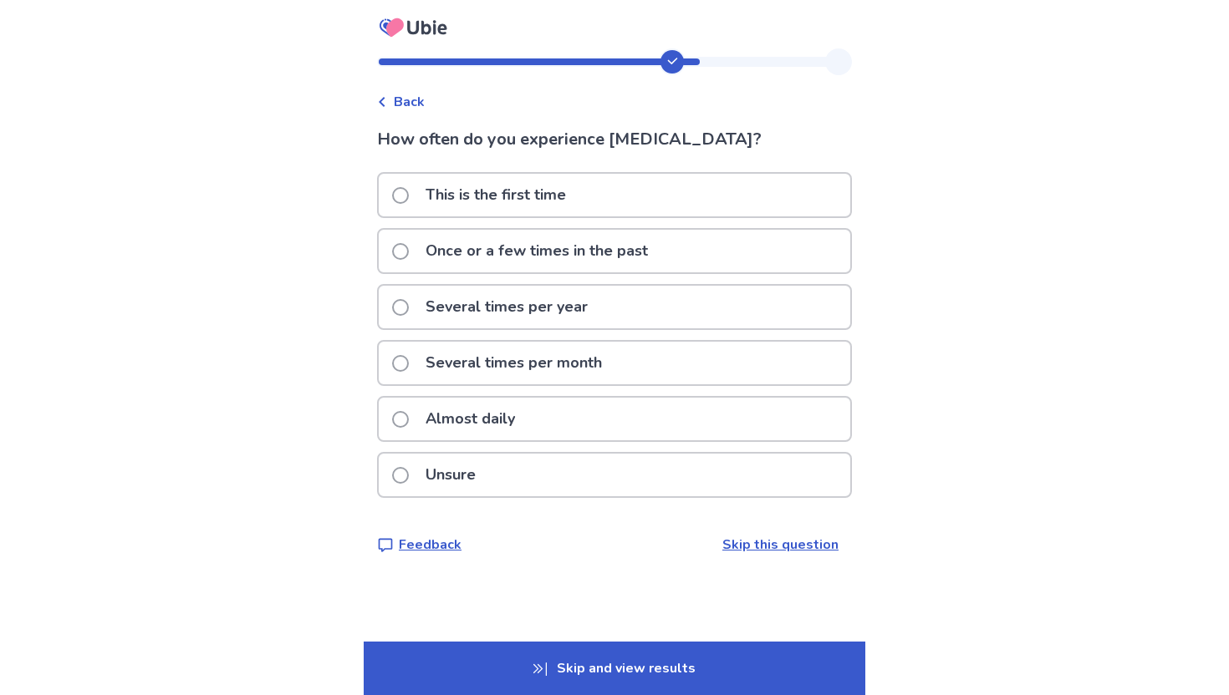
click at [649, 356] on div "Several times per month" at bounding box center [614, 363] width 471 height 43
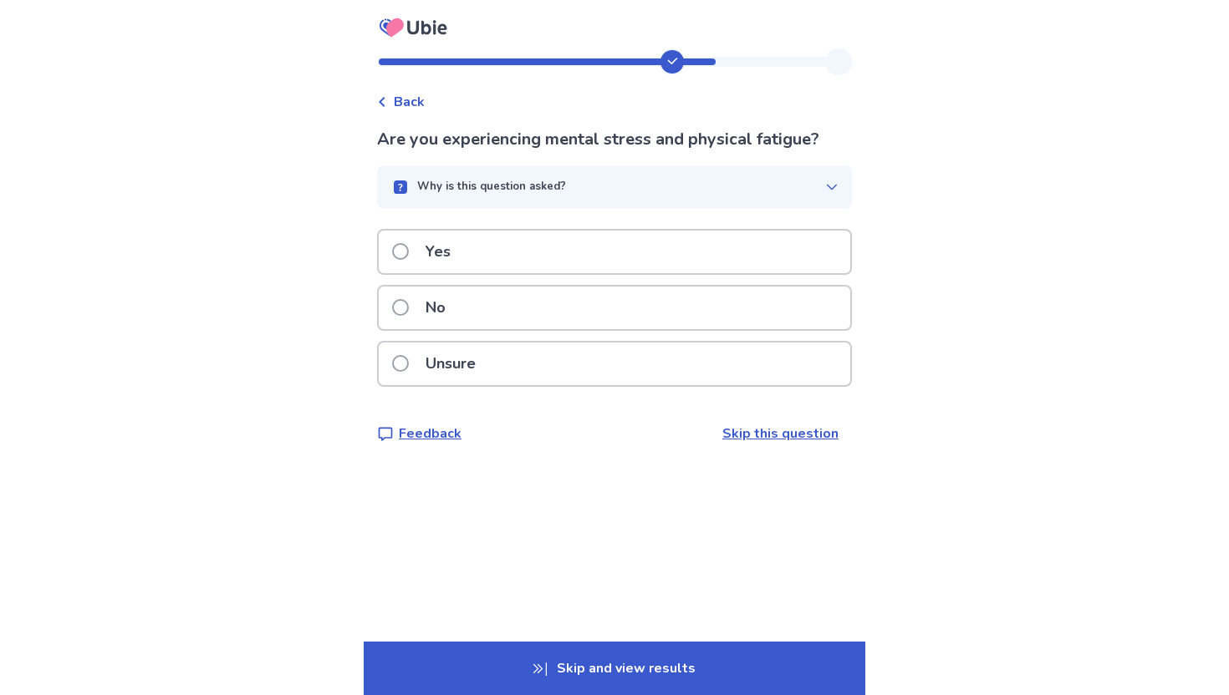
click at [636, 258] on div "Yes" at bounding box center [614, 252] width 471 height 43
click at [581, 273] on div "Yes" at bounding box center [614, 252] width 471 height 43
click at [566, 315] on div "No" at bounding box center [614, 308] width 471 height 43
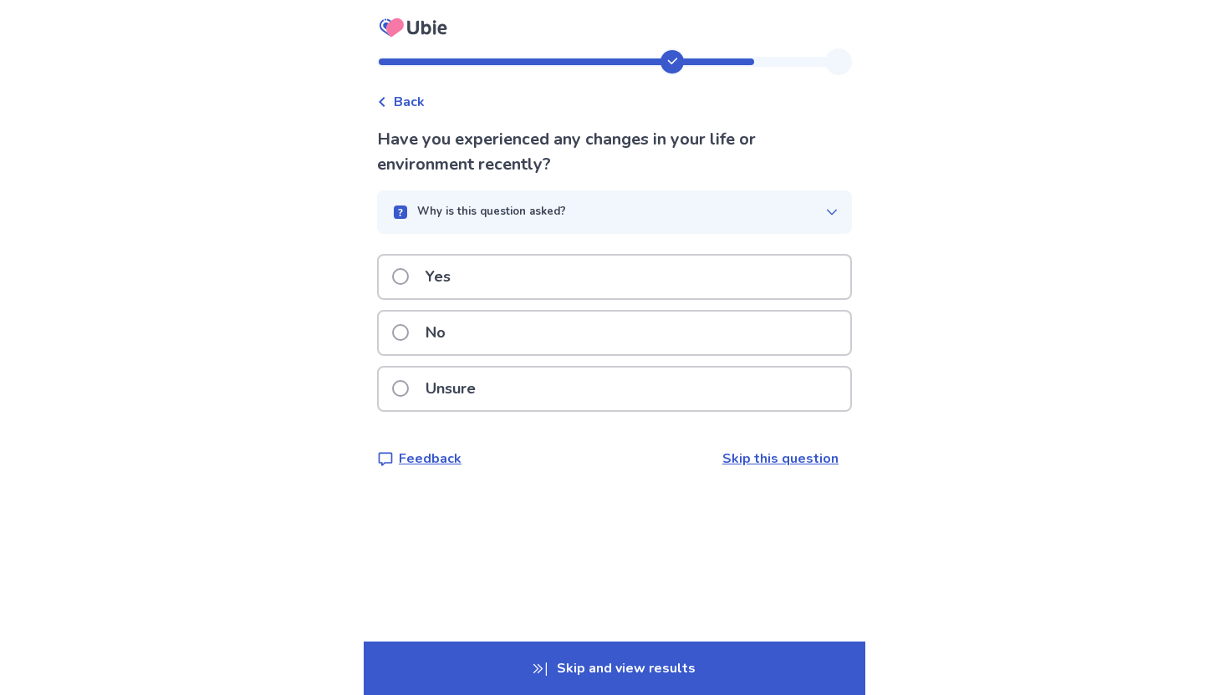
click at [557, 279] on div "Yes" at bounding box center [614, 277] width 471 height 43
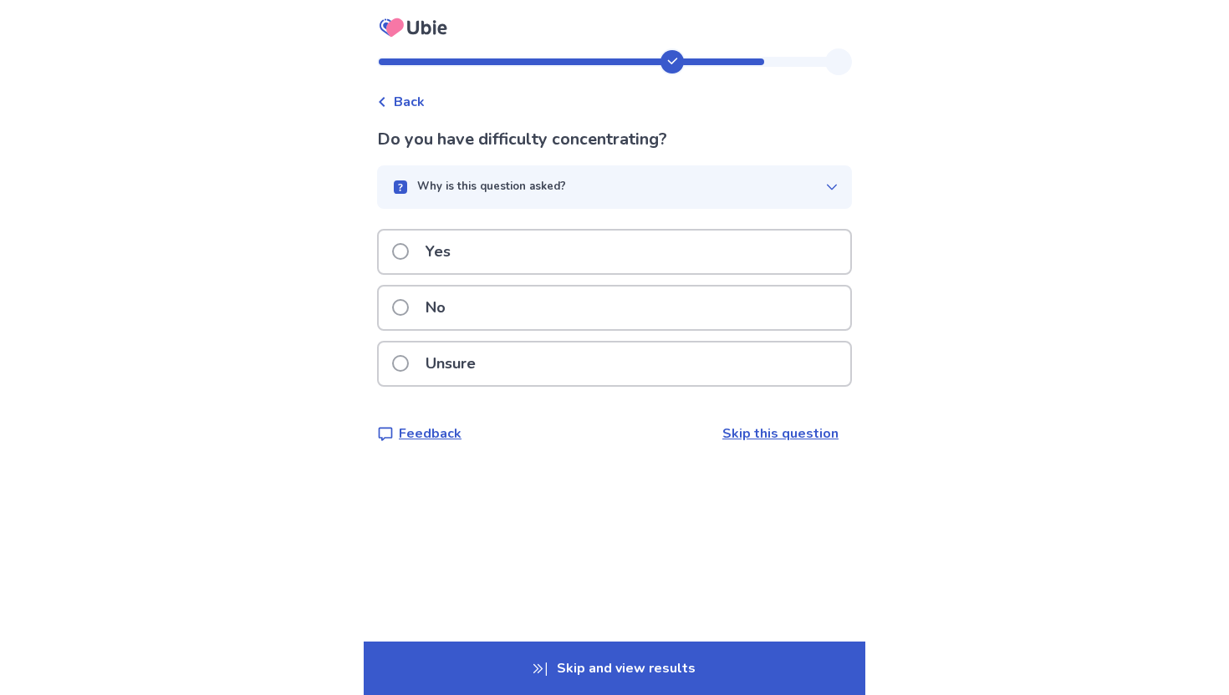
click at [551, 311] on div "No" at bounding box center [614, 308] width 471 height 43
click at [551, 310] on div "No" at bounding box center [614, 308] width 471 height 43
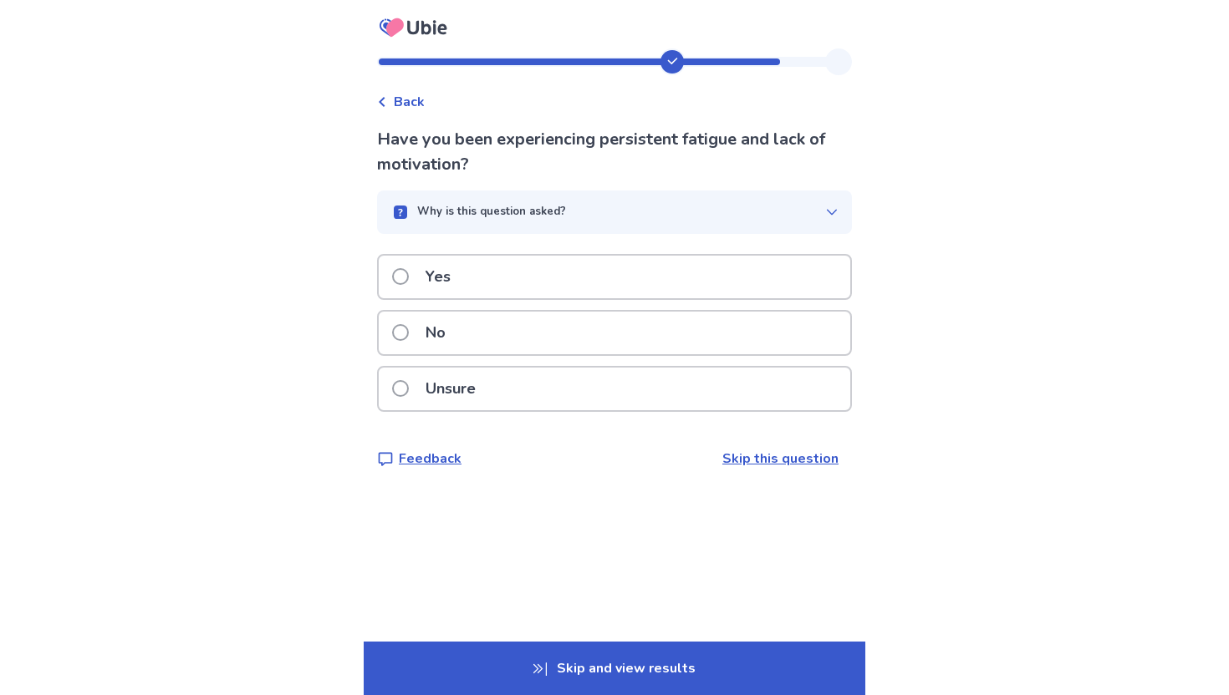
click at [542, 333] on div "No" at bounding box center [614, 333] width 471 height 43
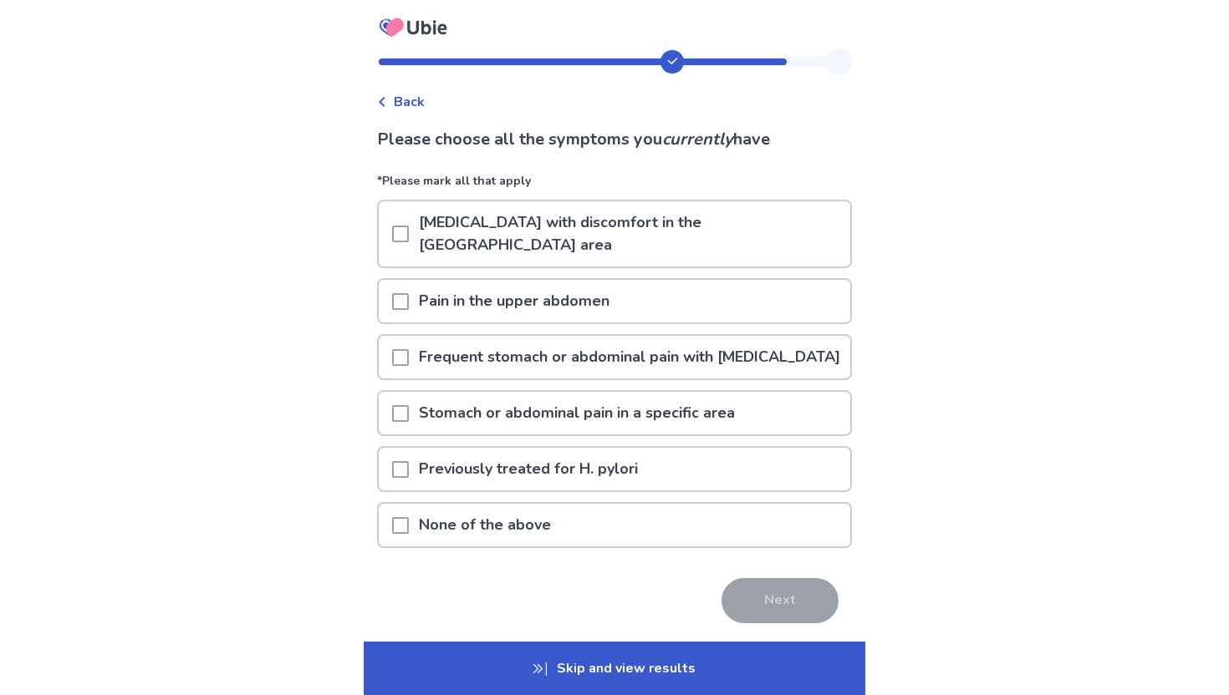
click at [615, 539] on div "None of the above" at bounding box center [614, 525] width 471 height 43
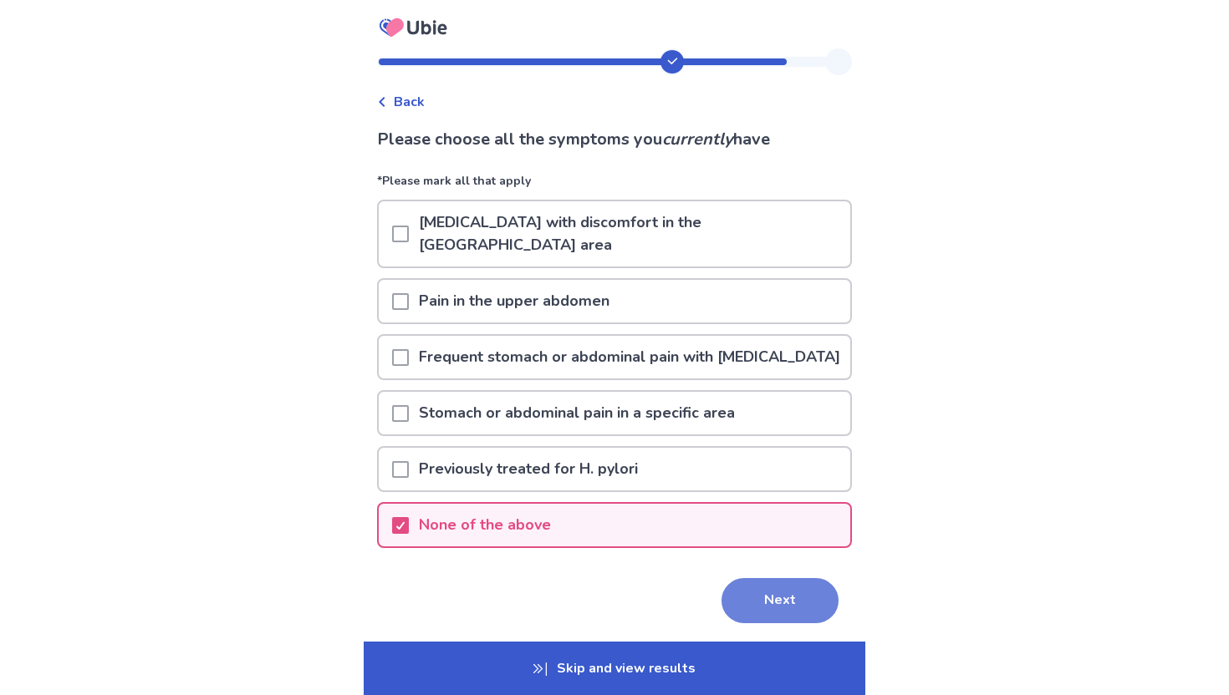
click at [753, 617] on button "Next" at bounding box center [779, 600] width 117 height 45
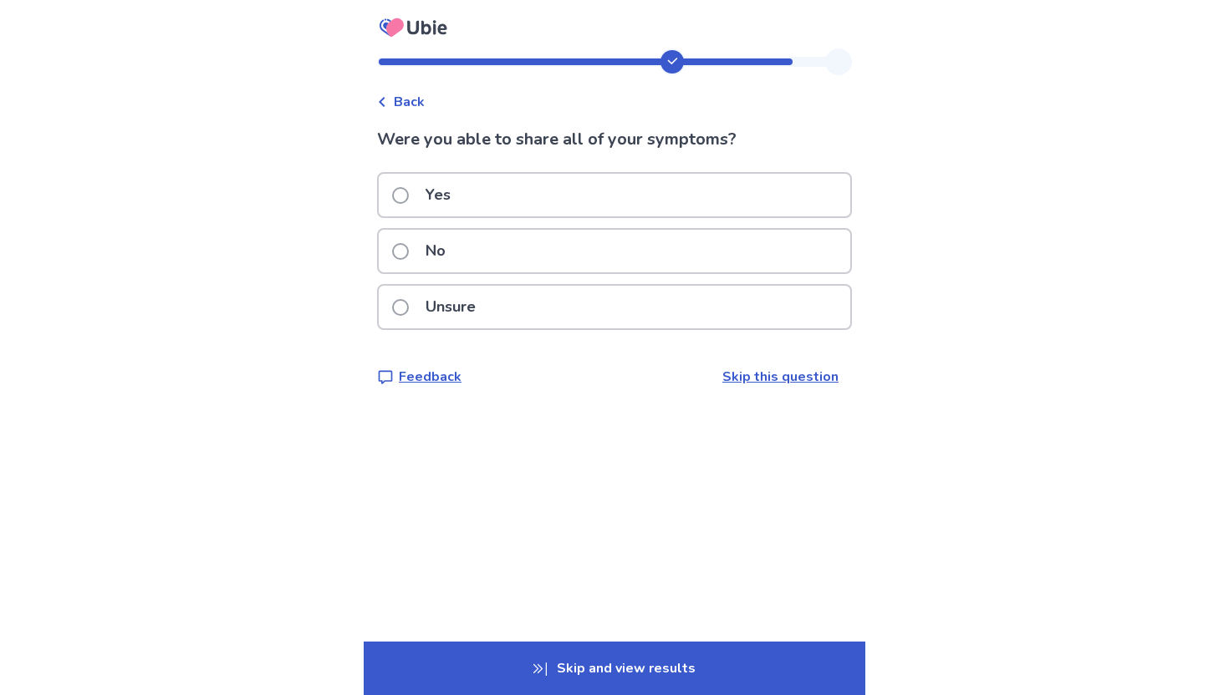
click at [570, 196] on div "Yes" at bounding box center [614, 195] width 471 height 43
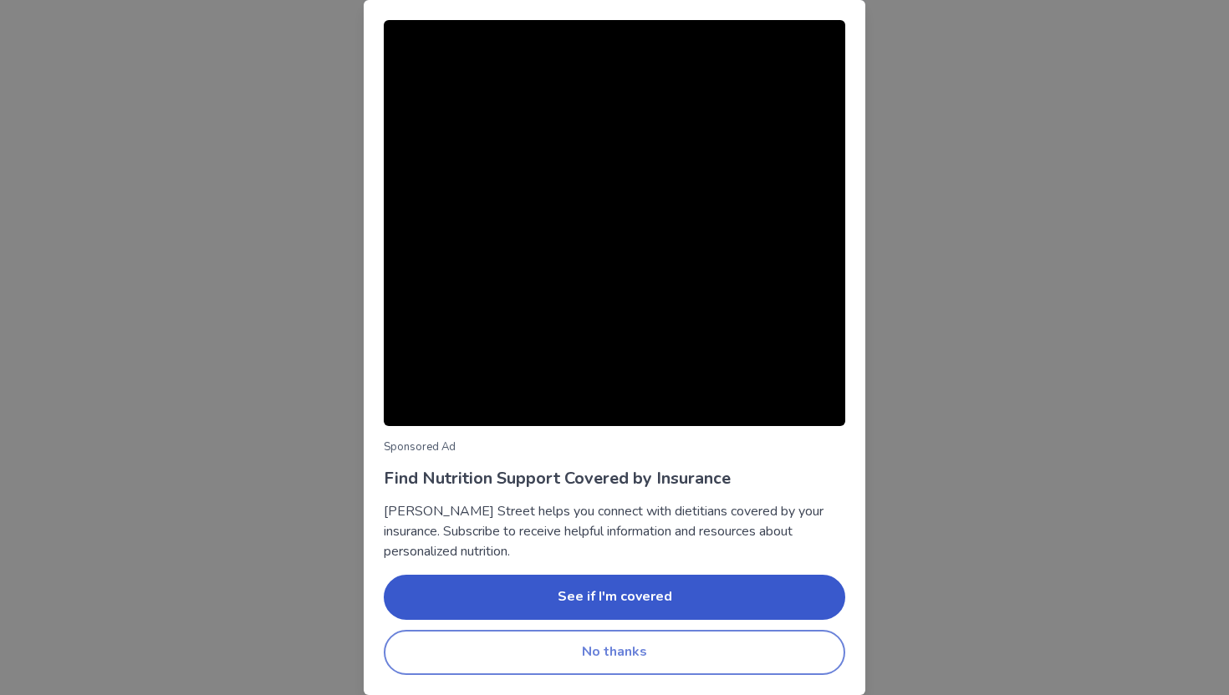
click at [659, 647] on button "No thanks" at bounding box center [614, 652] width 461 height 45
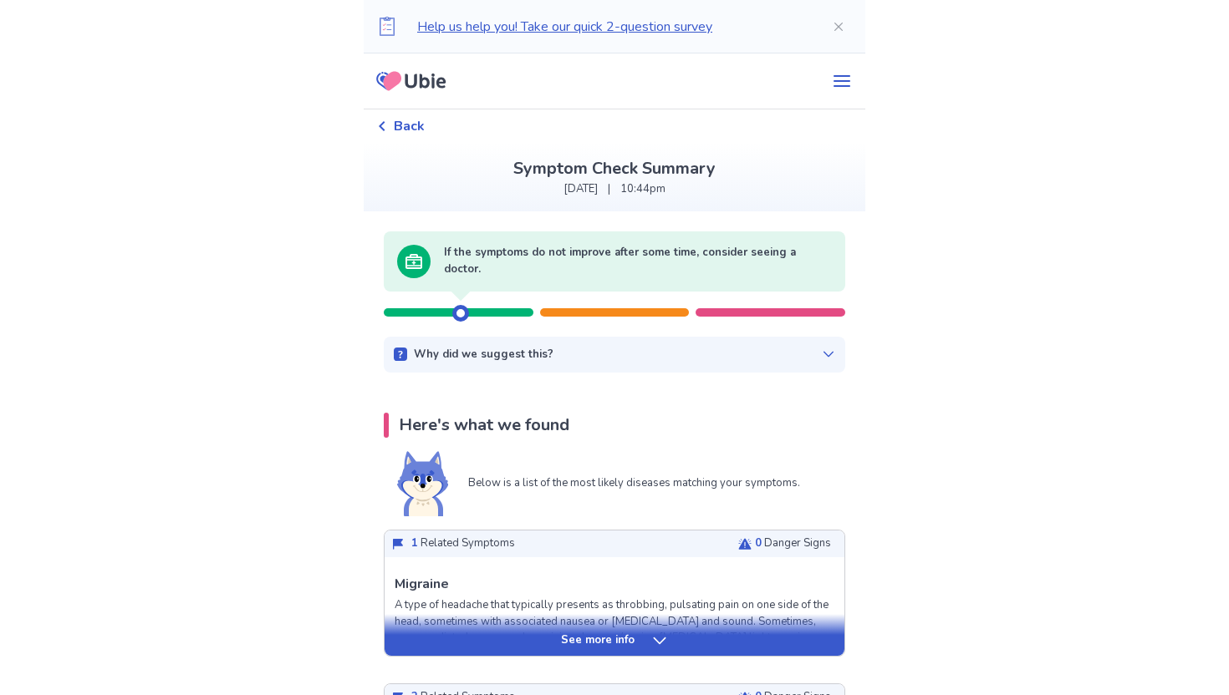
click at [518, 359] on p "Why did we suggest this?" at bounding box center [484, 355] width 140 height 17
